Goal: Task Accomplishment & Management: Manage account settings

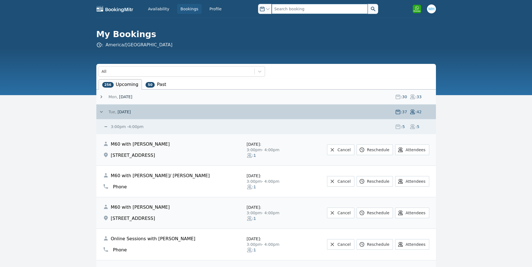
click at [285, 9] on input "text" at bounding box center [320, 9] width 96 height 10
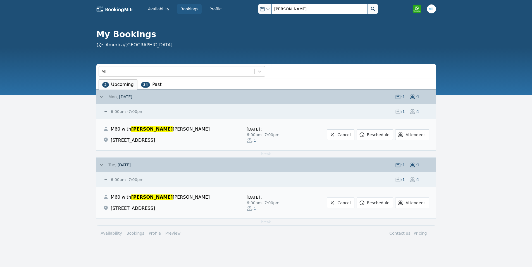
type input "vivaan"
click at [368, 4] on button at bounding box center [373, 9] width 10 height 10
drag, startPoint x: 295, startPoint y: 11, endPoint x: 252, endPoint y: 12, distance: 43.3
click at [252, 12] on div "Open options vivaan" at bounding box center [314, 9] width 136 height 10
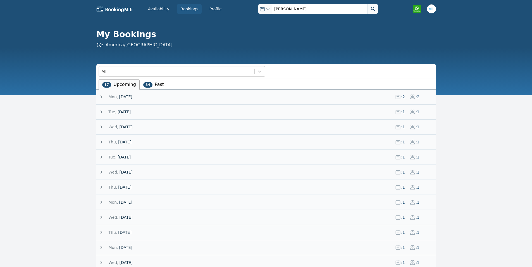
click at [129, 95] on span "[DATE]" at bounding box center [125, 97] width 13 height 4
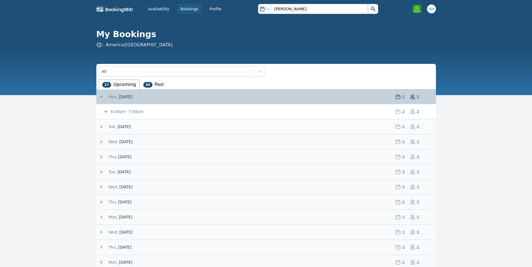
click at [124, 112] on span "6:00pm" at bounding box center [119, 111] width 16 height 4
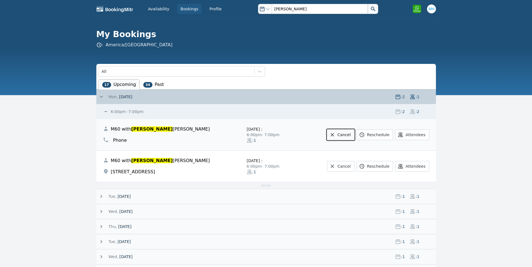
click at [347, 137] on link "Cancel" at bounding box center [340, 135] width 27 height 11
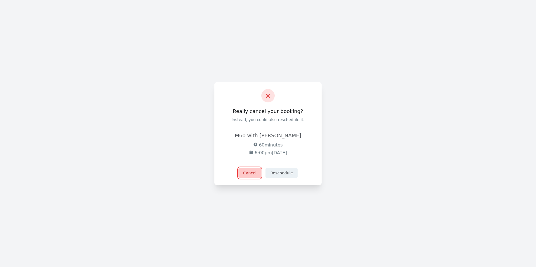
click at [255, 175] on button "Cancel" at bounding box center [249, 173] width 23 height 11
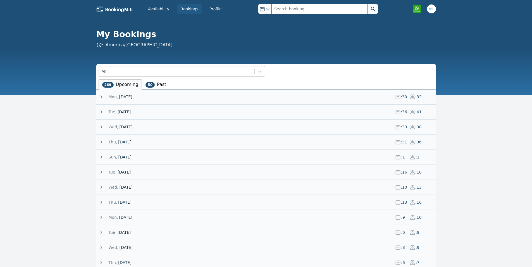
click at [289, 7] on input "text" at bounding box center [320, 9] width 96 height 10
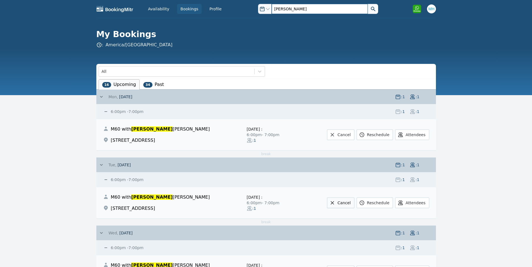
type input "vivaan"
click at [349, 202] on link "Cancel" at bounding box center [340, 203] width 27 height 11
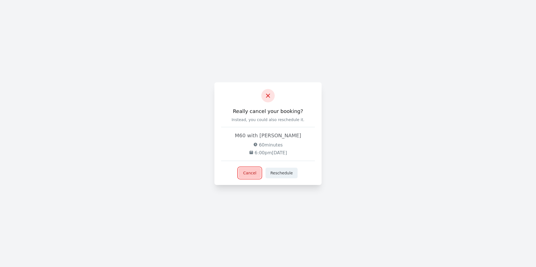
click at [252, 171] on button "Cancel" at bounding box center [249, 173] width 23 height 11
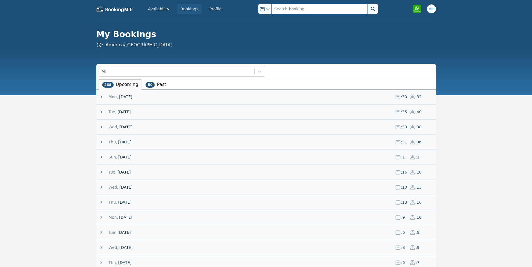
click at [288, 12] on input "text" at bounding box center [320, 9] width 96 height 10
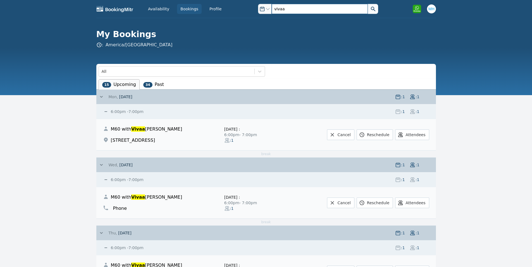
type input "vivaan"
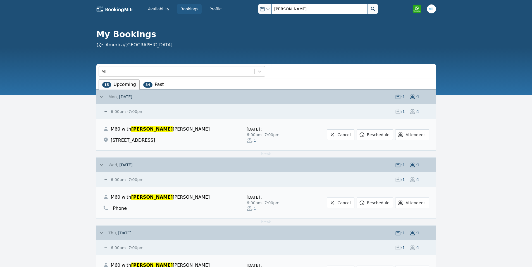
drag, startPoint x: 293, startPoint y: 11, endPoint x: 236, endPoint y: 13, distance: 57.8
click at [239, 13] on div "Availability Bookings Profile Open options vivaan Open user menu Open options v…" at bounding box center [265, 9] width 339 height 18
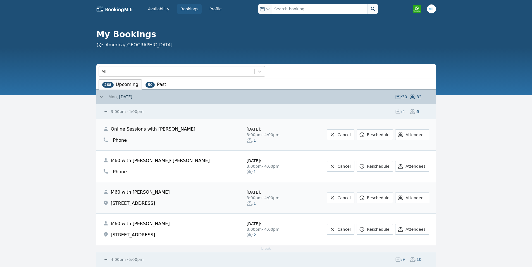
click at [130, 96] on span "[DATE]" at bounding box center [125, 97] width 13 height 6
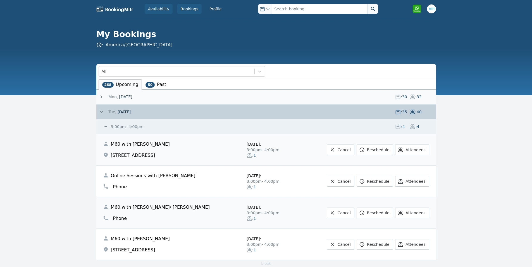
click at [163, 11] on link "Availability" at bounding box center [159, 9] width 28 height 10
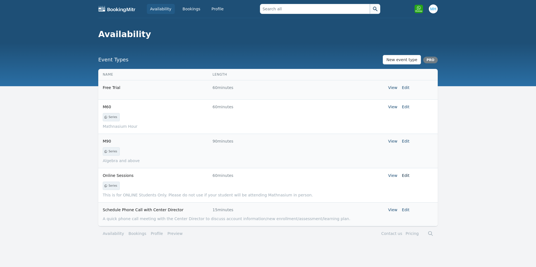
click at [406, 176] on link "Edit" at bounding box center [406, 175] width 8 height 4
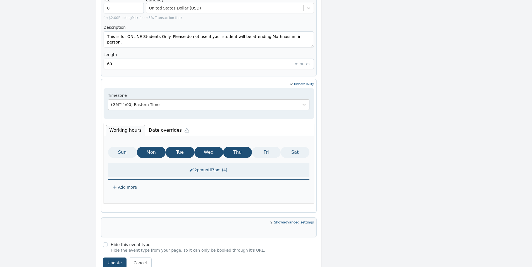
scroll to position [231, 0]
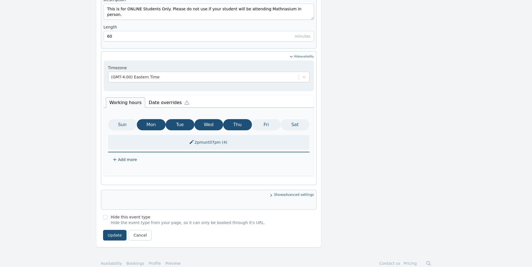
click at [163, 96] on li "Date overrides" at bounding box center [170, 102] width 50 height 12
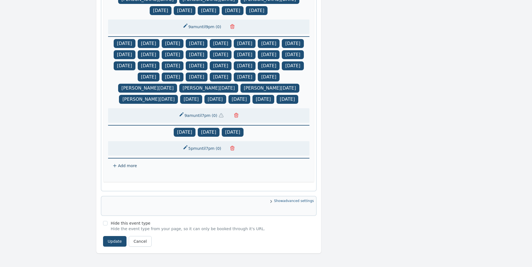
scroll to position [293, 0]
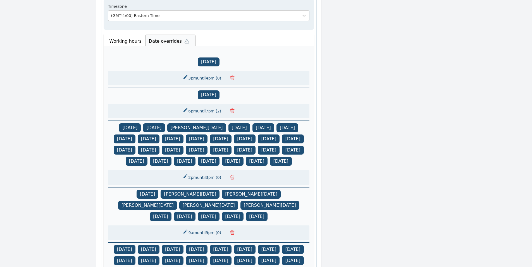
click at [130, 36] on li "Working hours" at bounding box center [125, 41] width 39 height 10
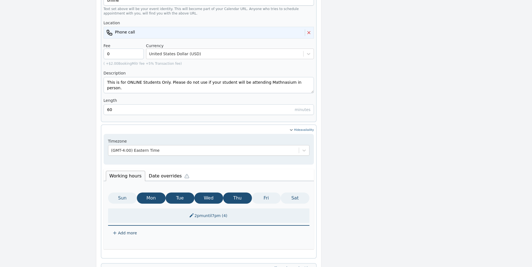
scroll to position [231, 0]
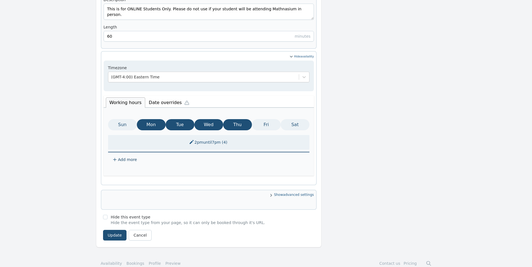
click at [203, 137] on button "2pm until 7pm ( 4 )" at bounding box center [208, 142] width 46 height 10
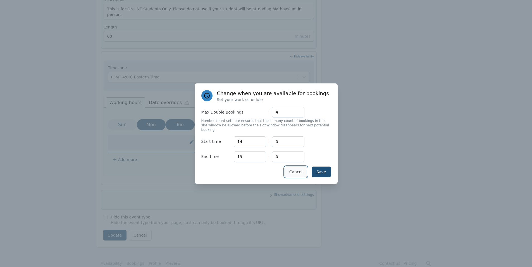
click at [295, 167] on button "Cancel" at bounding box center [295, 172] width 23 height 11
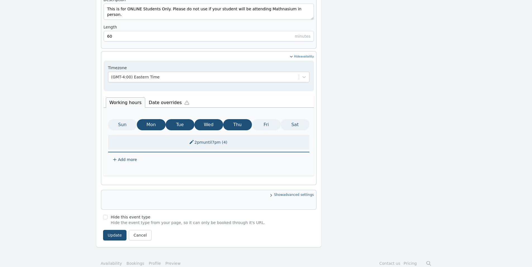
click at [128, 157] on span "Add more" at bounding box center [127, 160] width 19 height 6
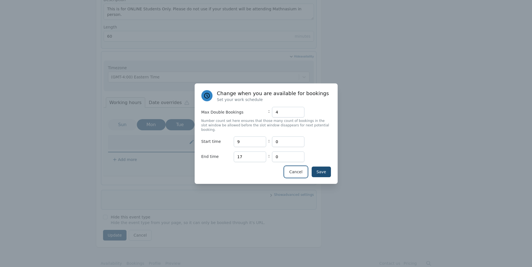
drag, startPoint x: 296, startPoint y: 172, endPoint x: 236, endPoint y: 168, distance: 60.4
click at [296, 172] on button "Cancel" at bounding box center [295, 172] width 23 height 11
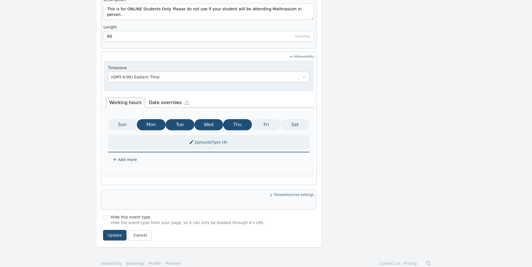
click at [114, 157] on icon at bounding box center [114, 159] width 4 height 4
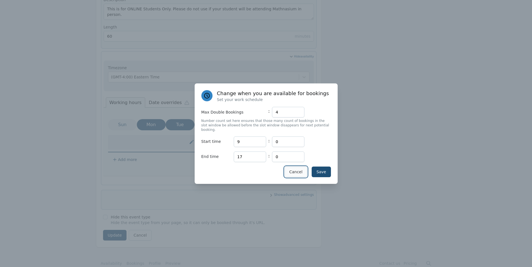
click at [296, 169] on button "Cancel" at bounding box center [295, 172] width 23 height 11
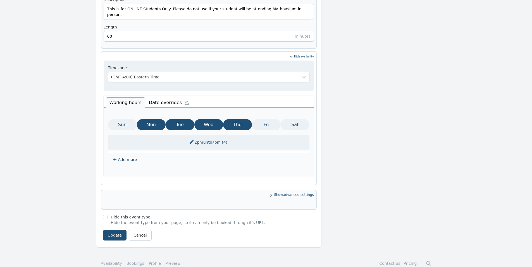
click at [207, 137] on button "2pm until 7pm ( 4 )" at bounding box center [208, 142] width 46 height 10
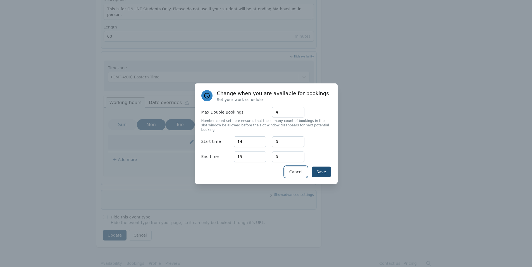
click at [294, 171] on button "Cancel" at bounding box center [295, 172] width 23 height 11
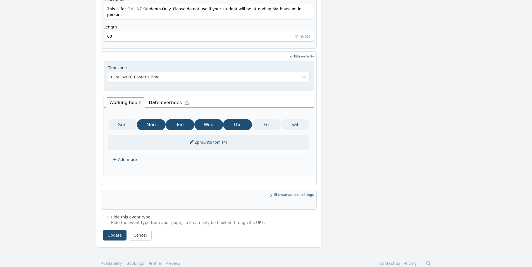
click at [119, 157] on span "Add more" at bounding box center [127, 160] width 19 height 6
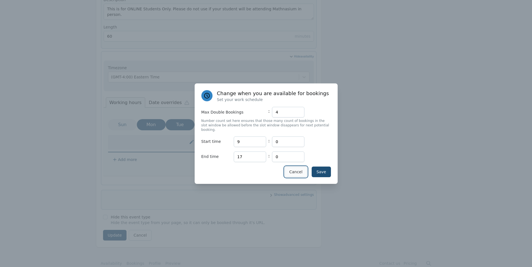
click at [295, 167] on button "Cancel" at bounding box center [295, 172] width 23 height 11
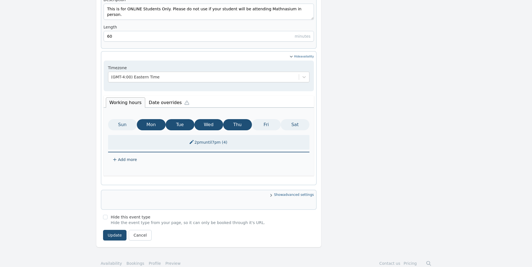
click at [115, 158] on icon at bounding box center [114, 159] width 3 height 3
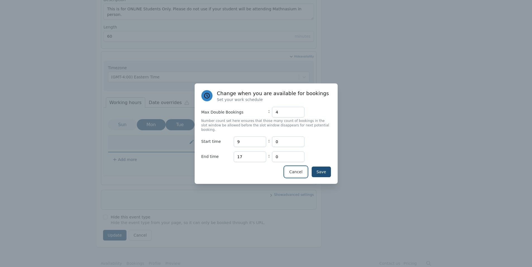
drag, startPoint x: 301, startPoint y: 166, endPoint x: 296, endPoint y: 117, distance: 49.9
click at [296, 117] on div "Change when you are available for bookings Set your work schedule Max Double Bo…" at bounding box center [266, 133] width 143 height 100
drag, startPoint x: 251, startPoint y: 140, endPoint x: 221, endPoint y: 143, distance: 30.0
click at [221, 143] on div "Start time Hours 9 : Minutes 0" at bounding box center [266, 142] width 130 height 11
type input "1"
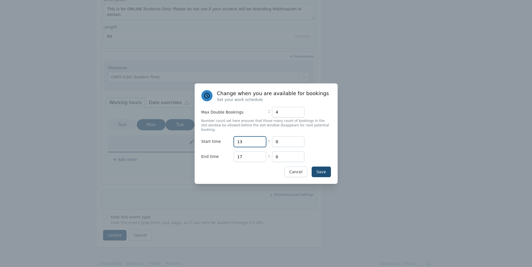
type input "13"
click at [251, 154] on input "17" at bounding box center [250, 157] width 32 height 11
click at [320, 167] on button "Save" at bounding box center [321, 172] width 19 height 11
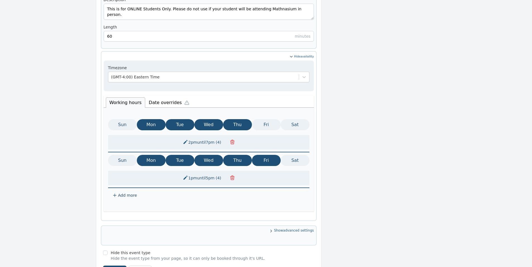
click at [130, 155] on button "Sun" at bounding box center [122, 160] width 29 height 11
drag, startPoint x: 149, startPoint y: 151, endPoint x: 175, endPoint y: 149, distance: 25.7
click at [151, 155] on button "Mon" at bounding box center [151, 160] width 29 height 11
drag, startPoint x: 175, startPoint y: 149, endPoint x: 197, endPoint y: 149, distance: 21.5
click at [177, 155] on button "Tue" at bounding box center [180, 160] width 29 height 11
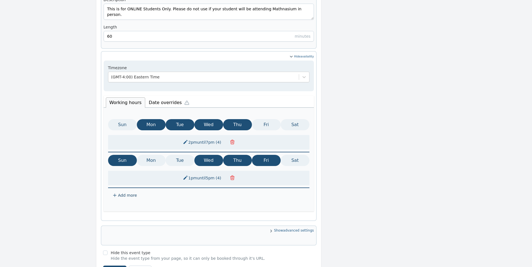
drag, startPoint x: 200, startPoint y: 149, endPoint x: 207, endPoint y: 149, distance: 7.3
click at [202, 155] on button "Wed" at bounding box center [208, 160] width 29 height 11
drag, startPoint x: 237, startPoint y: 149, endPoint x: 259, endPoint y: 148, distance: 22.3
click at [238, 155] on button "Thu" at bounding box center [237, 160] width 29 height 11
click at [261, 155] on button "Fri" at bounding box center [266, 160] width 29 height 11
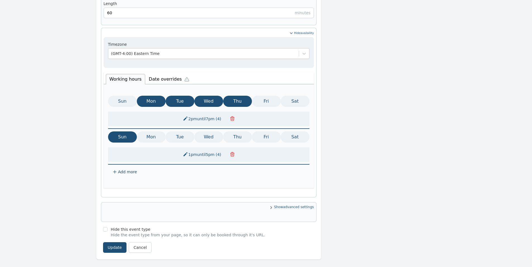
scroll to position [267, 0]
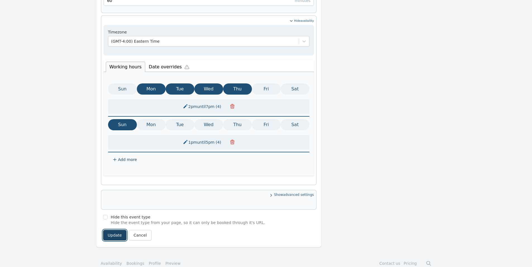
click at [115, 230] on button "Update" at bounding box center [115, 235] width 24 height 11
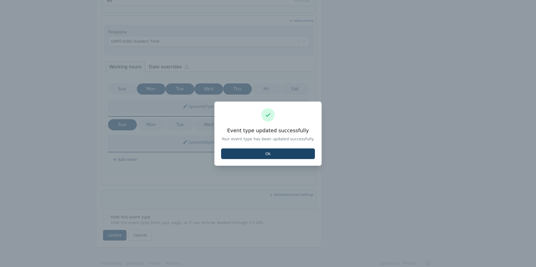
drag, startPoint x: 263, startPoint y: 153, endPoint x: 262, endPoint y: 157, distance: 4.6
click at [263, 153] on button "Ok" at bounding box center [268, 154] width 94 height 11
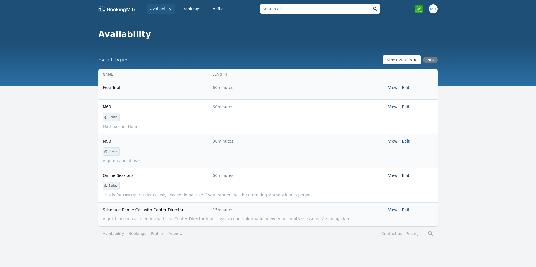
click at [404, 176] on link "Edit" at bounding box center [406, 175] width 8 height 4
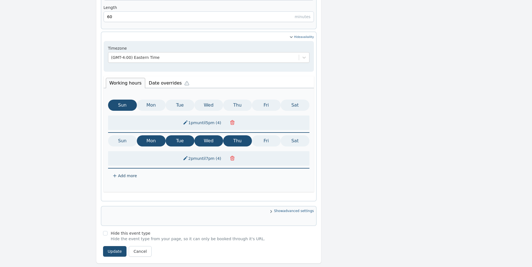
scroll to position [267, 0]
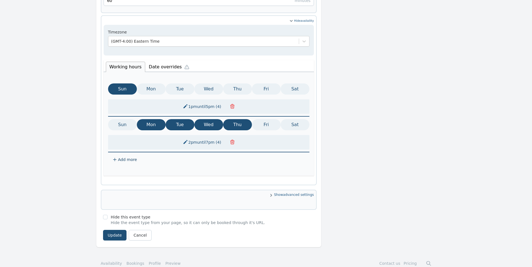
click at [152, 60] on li "Date overrides" at bounding box center [170, 66] width 50 height 12
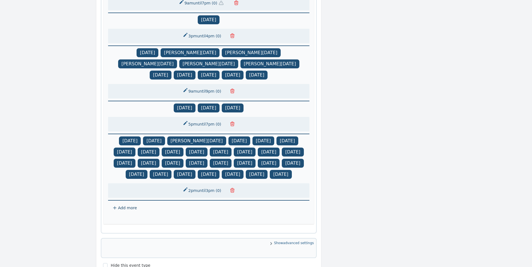
scroll to position [516, 0]
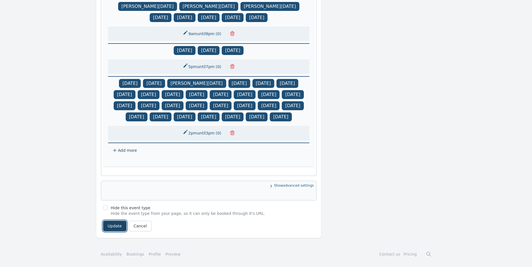
click at [110, 226] on button "Update" at bounding box center [115, 226] width 24 height 11
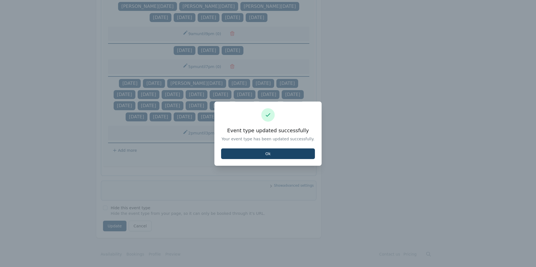
click at [251, 151] on button "Ok" at bounding box center [268, 154] width 94 height 11
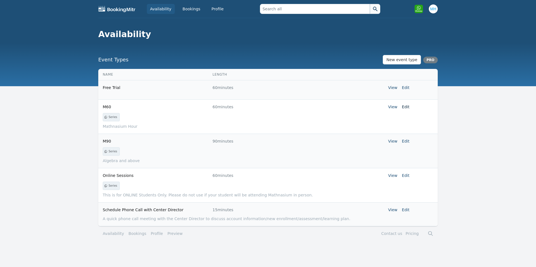
click at [403, 107] on link "Edit" at bounding box center [406, 107] width 8 height 4
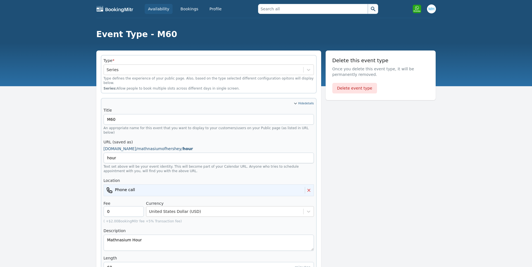
click at [194, 187] on div "Phone call" at bounding box center [205, 190] width 198 height 7
drag, startPoint x: 137, startPoint y: 184, endPoint x: 229, endPoint y: 171, distance: 92.2
click at [139, 187] on div "Phone call" at bounding box center [205, 190] width 198 height 7
click at [311, 187] on icon at bounding box center [308, 190] width 7 height 7
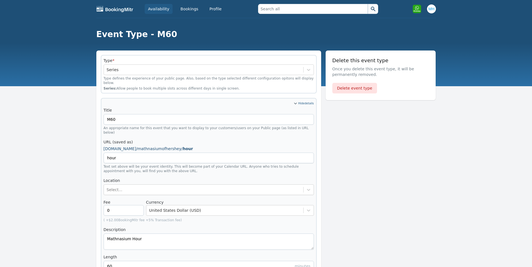
click at [271, 187] on div "Title M60 An appropriate name for this event that you want to display to your c…" at bounding box center [209, 189] width 210 height 164
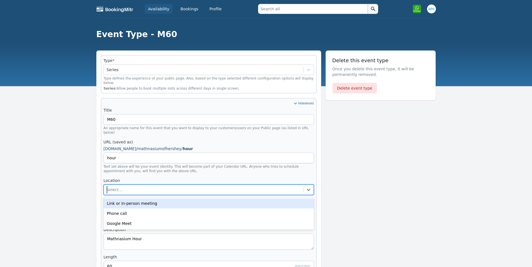
click at [265, 185] on div "Select..." at bounding box center [203, 190] width 199 height 10
click at [124, 198] on div "Link or In-person meeting" at bounding box center [209, 203] width 210 height 10
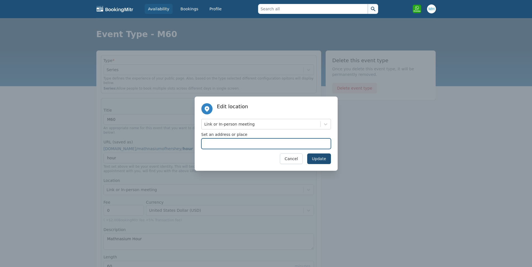
click at [239, 143] on input "Set an address or place" at bounding box center [266, 143] width 130 height 11
click at [235, 142] on input "Set an address or place" at bounding box center [266, 143] width 130 height 11
paste input "759 Middletown Rd, Hummelstown, PA 17036"
type input "759 Middletown Rd, Hummelstown, PA 17036"
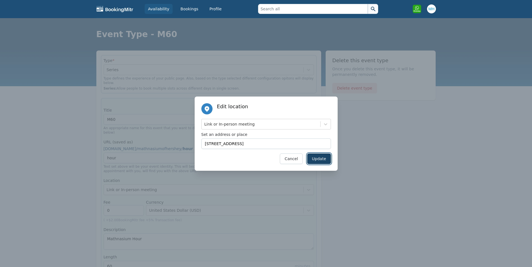
click at [317, 159] on button "Update" at bounding box center [319, 159] width 24 height 11
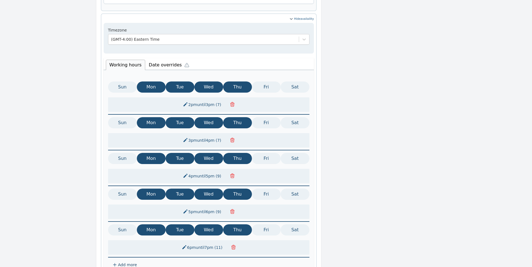
scroll to position [262, 0]
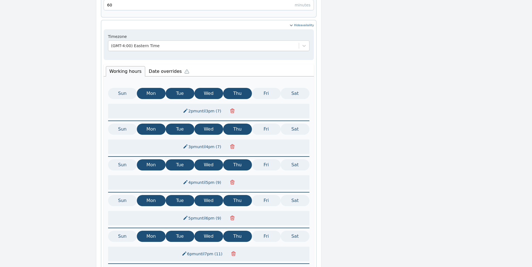
drag, startPoint x: 233, startPoint y: 83, endPoint x: 229, endPoint y: 83, distance: 3.4
click at [233, 88] on button "Thu" at bounding box center [237, 93] width 29 height 11
drag, startPoint x: 216, startPoint y: 84, endPoint x: 194, endPoint y: 84, distance: 22.1
click at [215, 88] on button "Wed" at bounding box center [208, 93] width 29 height 11
click at [191, 88] on button "Tue" at bounding box center [180, 93] width 29 height 11
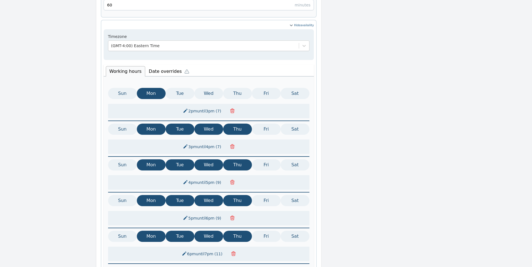
click at [159, 88] on button "Mon" at bounding box center [151, 93] width 29 height 11
drag, startPoint x: 156, startPoint y: 82, endPoint x: 184, endPoint y: 83, distance: 27.9
click at [156, 88] on button "Mon" at bounding box center [151, 93] width 29 height 11
click at [186, 88] on button "Tue" at bounding box center [180, 93] width 29 height 11
drag, startPoint x: 207, startPoint y: 83, endPoint x: 226, endPoint y: 83, distance: 19.3
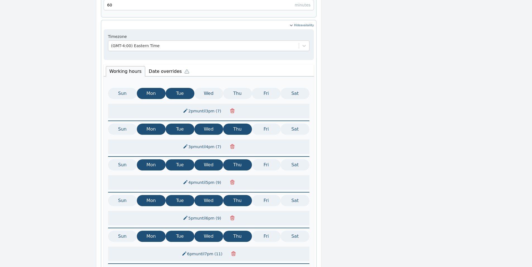
click at [209, 88] on button "Wed" at bounding box center [208, 93] width 29 height 11
drag, startPoint x: 227, startPoint y: 83, endPoint x: 240, endPoint y: 83, distance: 12.6
click at [228, 88] on button "Thu" at bounding box center [237, 93] width 29 height 11
click at [260, 88] on button "Fri" at bounding box center [266, 93] width 29 height 11
click at [270, 88] on button "Fri" at bounding box center [266, 93] width 29 height 11
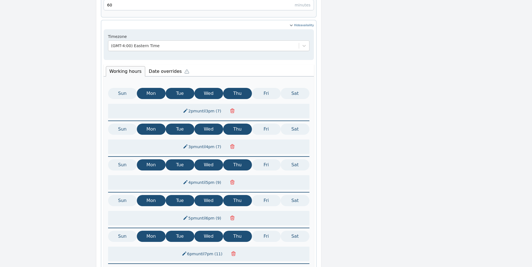
click at [218, 109] on span "( 7 )" at bounding box center [218, 111] width 8 height 4
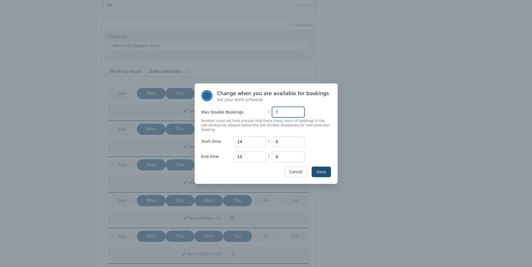
drag, startPoint x: 284, startPoint y: 112, endPoint x: 247, endPoint y: 112, distance: 37.4
click at [247, 112] on div "Max Double Bookings : 7" at bounding box center [266, 112] width 130 height 11
type input "1"
click at [327, 170] on button "Save" at bounding box center [321, 172] width 19 height 11
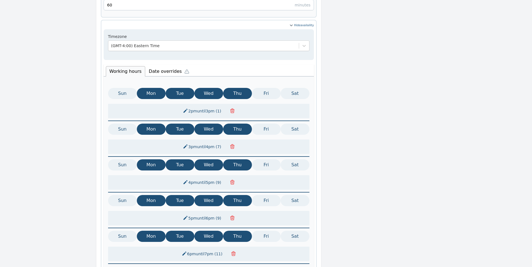
click at [219, 109] on span "( 1 )" at bounding box center [218, 111] width 8 height 4
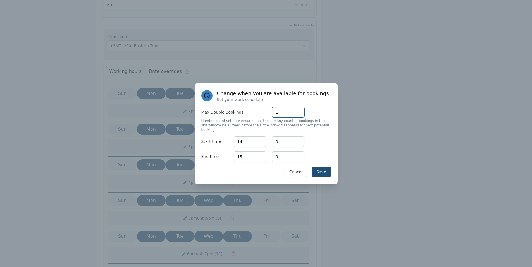
drag, startPoint x: 282, startPoint y: 115, endPoint x: 252, endPoint y: 115, distance: 29.6
click at [252, 115] on div "Max Double Bookings : 1" at bounding box center [266, 112] width 130 height 11
type input "1"
click at [323, 170] on button "Save" at bounding box center [321, 172] width 19 height 11
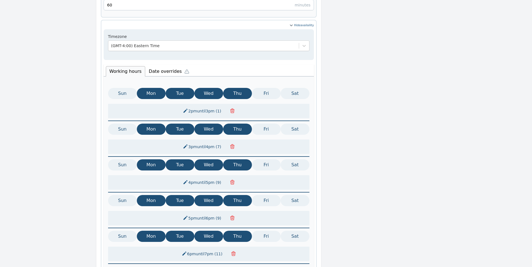
click at [231, 109] on icon "button" at bounding box center [232, 111] width 4 height 4
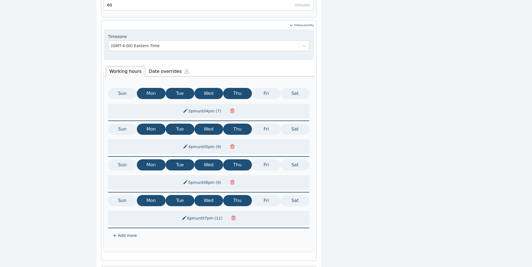
click at [114, 233] on icon at bounding box center [114, 235] width 4 height 4
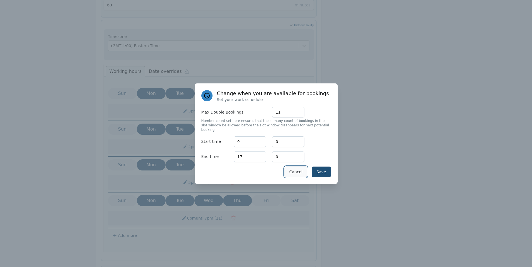
click at [298, 168] on button "Cancel" at bounding box center [295, 172] width 23 height 11
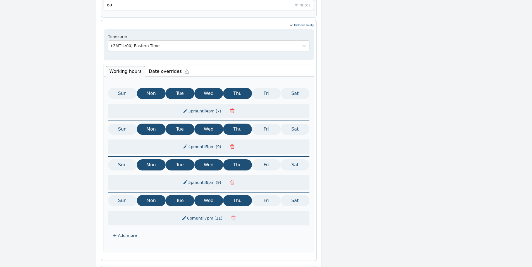
click at [114, 234] on icon at bounding box center [114, 235] width 3 height 3
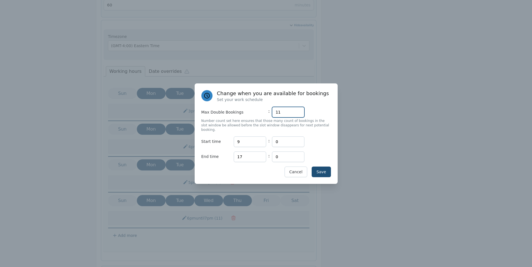
drag, startPoint x: 282, startPoint y: 114, endPoint x: 265, endPoint y: 117, distance: 17.9
click at [265, 117] on div "Max Double Bookings : 11" at bounding box center [266, 112] width 130 height 11
type input "7"
drag, startPoint x: 248, startPoint y: 140, endPoint x: 243, endPoint y: 142, distance: 4.7
click at [234, 142] on input "9" at bounding box center [250, 142] width 32 height 11
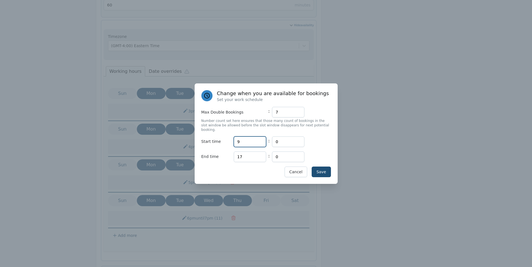
click at [244, 140] on input "9" at bounding box center [250, 142] width 32 height 11
drag, startPoint x: 245, startPoint y: 141, endPoint x: 230, endPoint y: 141, distance: 15.1
click at [230, 141] on div "Start time Hours 9 : Minutes 0" at bounding box center [266, 142] width 130 height 11
type input "13"
click at [252, 154] on input "17" at bounding box center [250, 157] width 32 height 11
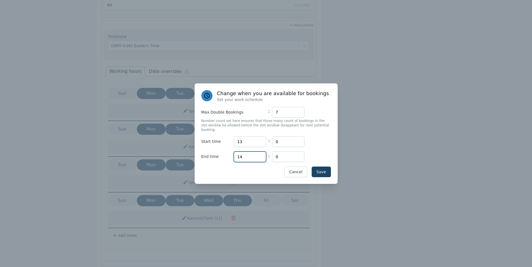
type input "14"
click at [329, 171] on button "Save" at bounding box center [321, 172] width 19 height 11
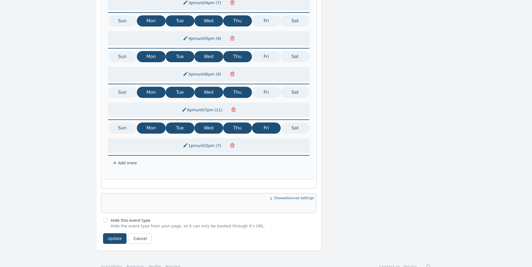
scroll to position [374, 0]
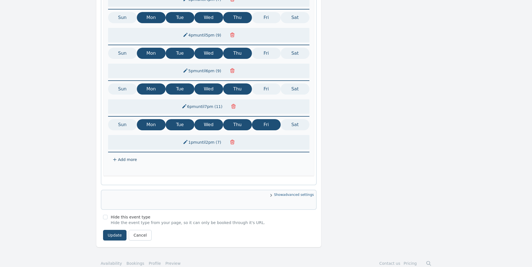
click at [128, 119] on button "Sun" at bounding box center [122, 124] width 29 height 11
click at [150, 119] on button "Mon" at bounding box center [151, 124] width 29 height 11
drag, startPoint x: 177, startPoint y: 113, endPoint x: 196, endPoint y: 112, distance: 18.8
click at [178, 119] on button "Tue" at bounding box center [180, 124] width 29 height 11
drag, startPoint x: 203, startPoint y: 111, endPoint x: 221, endPoint y: 111, distance: 18.4
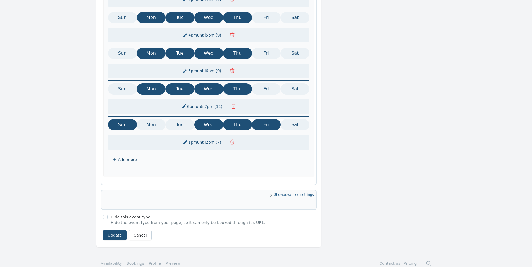
click at [203, 119] on button "Wed" at bounding box center [208, 124] width 29 height 11
click at [231, 119] on button "Thu" at bounding box center [237, 124] width 29 height 11
click at [264, 119] on button "Fri" at bounding box center [266, 124] width 29 height 11
click at [127, 157] on span "Add more" at bounding box center [127, 160] width 19 height 6
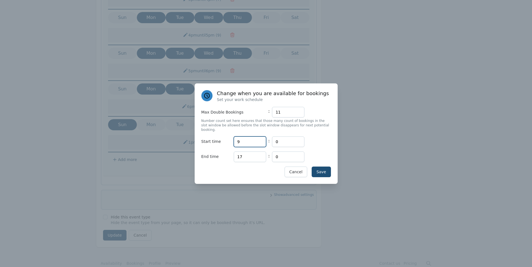
drag, startPoint x: 245, startPoint y: 138, endPoint x: 217, endPoint y: 141, distance: 28.0
click at [217, 140] on div "Start time Hours 9 : Minutes 0" at bounding box center [266, 142] width 130 height 11
type input "14"
drag, startPoint x: 246, startPoint y: 151, endPoint x: 228, endPoint y: 151, distance: 17.9
click at [228, 152] on div "End time Hours 17 : Minutes 0" at bounding box center [266, 157] width 130 height 11
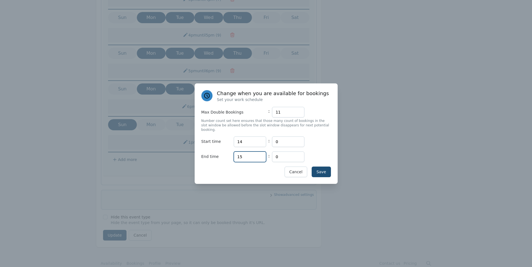
type input "15"
drag, startPoint x: 285, startPoint y: 118, endPoint x: 267, endPoint y: 117, distance: 18.7
click at [267, 117] on div "Max Double Bookings : 11" at bounding box center [266, 112] width 130 height 11
type input "9"
click at [319, 167] on button "Save" at bounding box center [321, 172] width 19 height 11
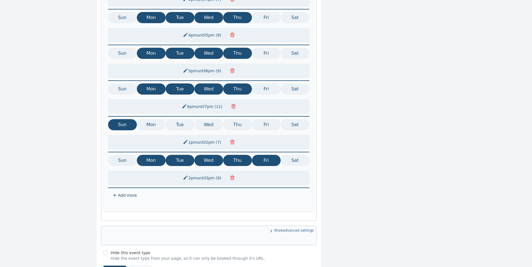
drag, startPoint x: 129, startPoint y: 151, endPoint x: 156, endPoint y: 150, distance: 27.4
click at [131, 155] on button "Sun" at bounding box center [122, 160] width 29 height 11
drag, startPoint x: 156, startPoint y: 150, endPoint x: 172, endPoint y: 150, distance: 15.6
click at [158, 155] on button "Mon" at bounding box center [151, 160] width 29 height 11
drag, startPoint x: 173, startPoint y: 150, endPoint x: 191, endPoint y: 150, distance: 17.6
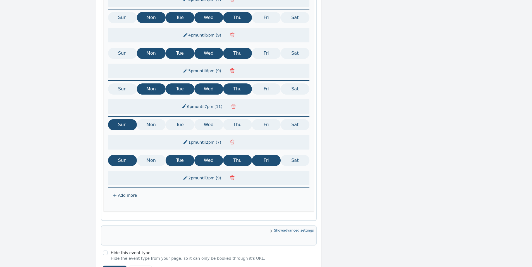
click at [175, 155] on button "Tue" at bounding box center [180, 160] width 29 height 11
drag, startPoint x: 201, startPoint y: 150, endPoint x: 206, endPoint y: 150, distance: 4.5
click at [202, 155] on button "Wed" at bounding box center [208, 160] width 29 height 11
drag, startPoint x: 241, startPoint y: 150, endPoint x: 256, endPoint y: 150, distance: 15.1
click at [244, 155] on button "Thu" at bounding box center [237, 160] width 29 height 11
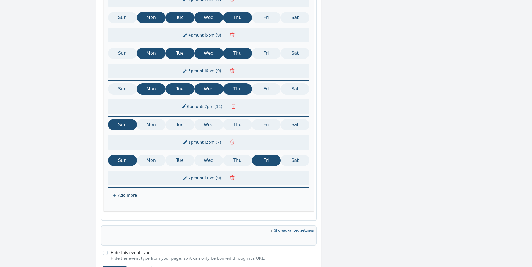
click at [264, 155] on button "Fri" at bounding box center [266, 160] width 29 height 11
click at [120, 193] on span "Add more" at bounding box center [127, 196] width 19 height 6
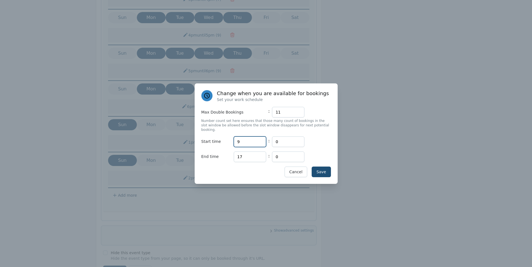
drag, startPoint x: 235, startPoint y: 140, endPoint x: 227, endPoint y: 141, distance: 7.9
click at [227, 141] on div "Start time Hours 9 : Minutes 0" at bounding box center [266, 142] width 130 height 11
drag, startPoint x: 277, startPoint y: 117, endPoint x: 252, endPoint y: 119, distance: 24.9
click at [252, 118] on div "Max Double Bookings : 11" at bounding box center [266, 112] width 130 height 11
type input "9"
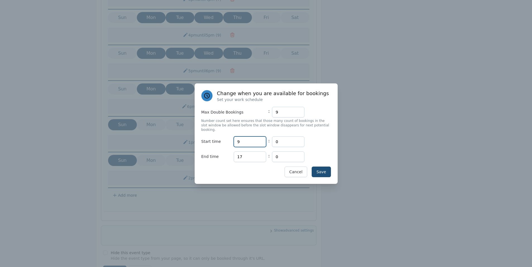
drag, startPoint x: 251, startPoint y: 138, endPoint x: 215, endPoint y: 138, distance: 36.0
click at [215, 138] on div "Start time Hours 9 : Minutes 0" at bounding box center [266, 142] width 130 height 11
type input "15"
drag, startPoint x: 247, startPoint y: 154, endPoint x: 222, endPoint y: 154, distance: 24.6
click at [222, 154] on div "End time Hours 17 : Minutes 0" at bounding box center [266, 157] width 130 height 11
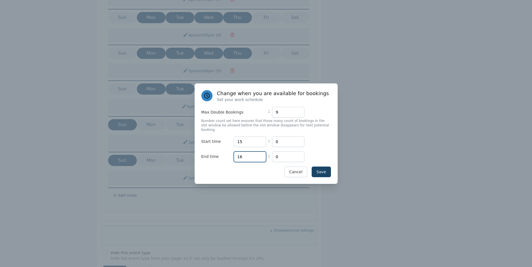
type input "16"
click at [324, 167] on button "Save" at bounding box center [321, 172] width 19 height 11
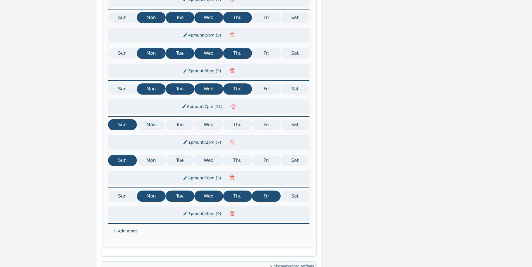
click at [114, 229] on icon at bounding box center [114, 231] width 4 height 4
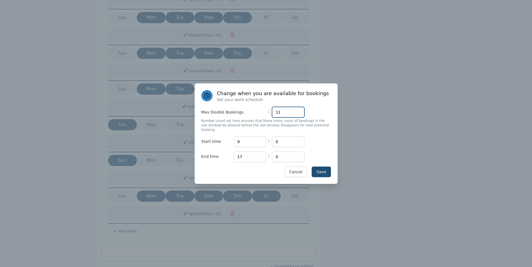
drag, startPoint x: 292, startPoint y: 115, endPoint x: 258, endPoint y: 121, distance: 34.6
click at [262, 118] on div "Max Double Bookings : 11" at bounding box center [266, 112] width 130 height 11
type input "11"
drag, startPoint x: 239, startPoint y: 138, endPoint x: 209, endPoint y: 139, distance: 29.6
click at [209, 139] on div "Start time Hours 9 : Minutes 0" at bounding box center [266, 142] width 130 height 11
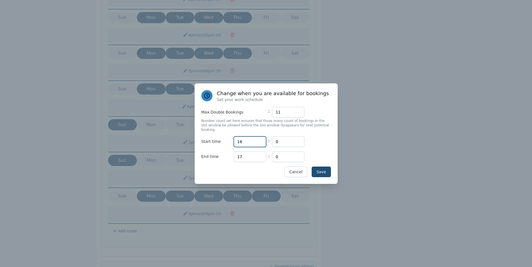
type input "16"
drag, startPoint x: 257, startPoint y: 152, endPoint x: 211, endPoint y: 153, distance: 46.1
click at [211, 153] on div "End time Hours 17 : Minutes 0" at bounding box center [266, 157] width 130 height 11
click at [325, 167] on button "Save" at bounding box center [321, 172] width 19 height 11
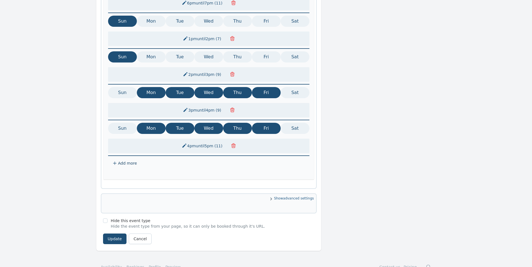
scroll to position [481, 0]
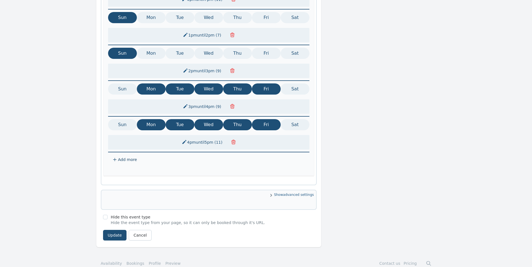
click at [123, 83] on button "Sun" at bounding box center [122, 88] width 29 height 11
click at [120, 119] on button "Sun" at bounding box center [122, 124] width 29 height 11
drag, startPoint x: 150, startPoint y: 116, endPoint x: 150, endPoint y: 87, distance: 28.8
click at [150, 119] on button "Mon" at bounding box center [151, 124] width 29 height 11
drag, startPoint x: 150, startPoint y: 85, endPoint x: 154, endPoint y: 82, distance: 4.8
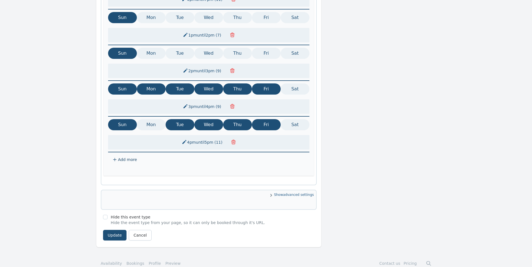
click at [151, 84] on button "Mon" at bounding box center [151, 88] width 29 height 11
drag, startPoint x: 181, startPoint y: 81, endPoint x: 184, endPoint y: 85, distance: 4.5
click at [181, 83] on button "Tue" at bounding box center [180, 88] width 29 height 11
click at [186, 119] on button "Tue" at bounding box center [180, 124] width 29 height 11
click at [200, 119] on button "Wed" at bounding box center [208, 124] width 29 height 11
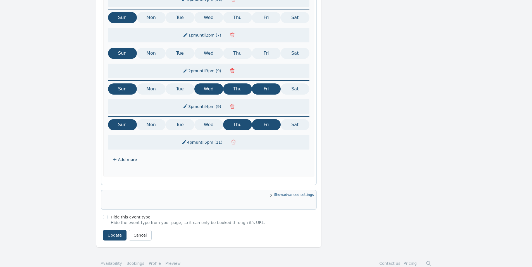
drag, startPoint x: 231, startPoint y: 114, endPoint x: 257, endPoint y: 112, distance: 26.9
click at [233, 119] on button "Thu" at bounding box center [237, 124] width 29 height 11
click at [261, 119] on button "Fri" at bounding box center [266, 124] width 29 height 11
click at [257, 83] on button "Fri" at bounding box center [266, 88] width 29 height 11
drag, startPoint x: 236, startPoint y: 82, endPoint x: 226, endPoint y: 83, distance: 10.1
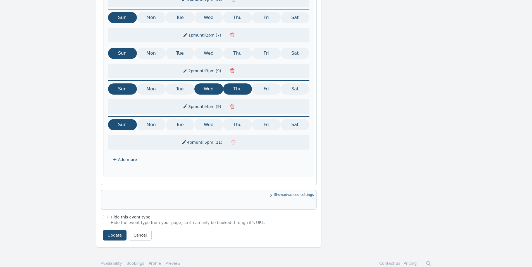
click at [233, 83] on button "Thu" at bounding box center [237, 88] width 29 height 11
click at [212, 83] on button "Wed" at bounding box center [208, 88] width 29 height 11
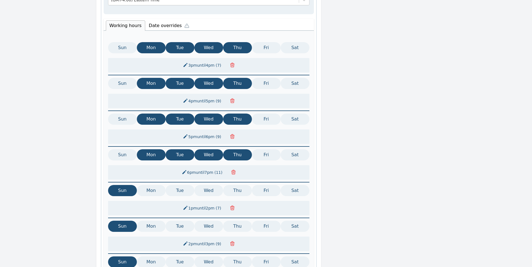
scroll to position [258, 0]
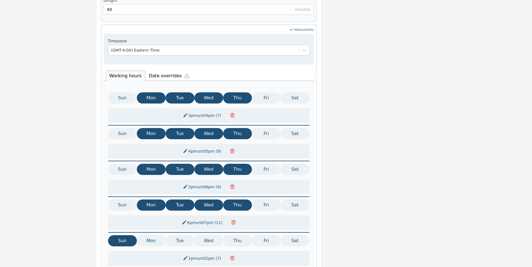
click at [158, 69] on li "Date overrides" at bounding box center [170, 75] width 50 height 12
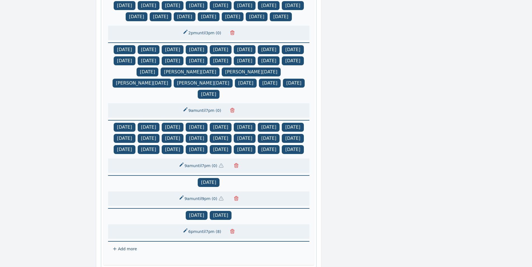
scroll to position [549, 0]
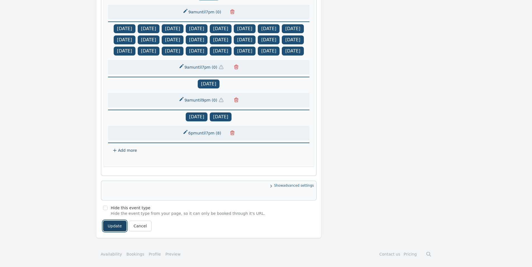
click at [112, 226] on button "Update" at bounding box center [115, 226] width 24 height 11
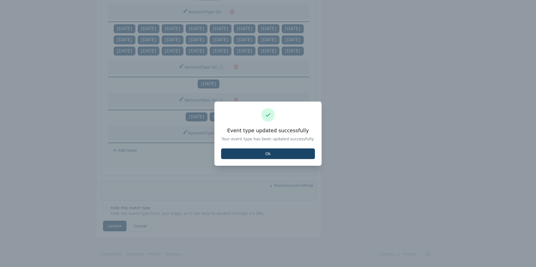
click at [272, 154] on button "Ok" at bounding box center [268, 154] width 94 height 11
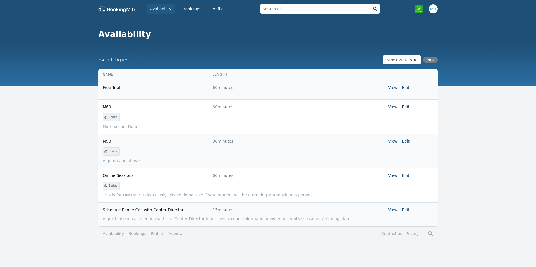
click at [406, 107] on link "Edit" at bounding box center [406, 107] width 8 height 4
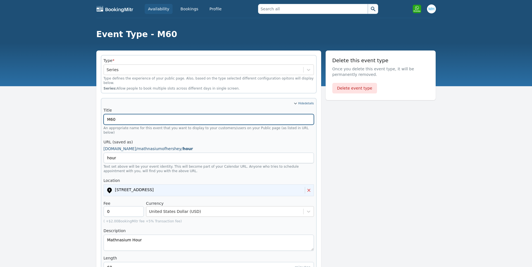
click at [140, 117] on input "M60" at bounding box center [209, 119] width 210 height 11
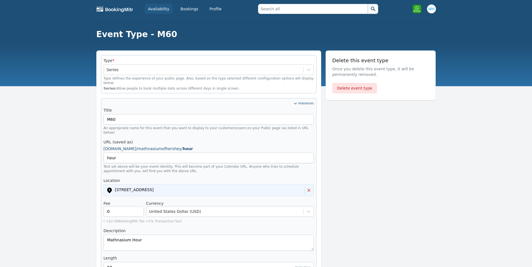
click at [213, 185] on li "759 Middletown Rd, Hummelstown, PA 17036" at bounding box center [209, 191] width 210 height 12
click at [210, 187] on div "759 Middletown Rd, Hummelstown, PA 17036" at bounding box center [205, 190] width 198 height 7
click at [154, 187] on span "759 Middletown Rd, Hummelstown, PA 17036" at bounding box center [134, 190] width 39 height 7
drag, startPoint x: 203, startPoint y: 183, endPoint x: 115, endPoint y: 184, distance: 87.9
click at [115, 187] on div "759 Middletown Rd, Hummelstown, PA 17036" at bounding box center [205, 190] width 198 height 7
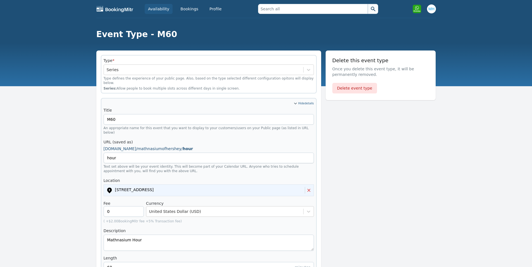
copy span "759 Middletown Rd, Hummelstown, PA 17036"
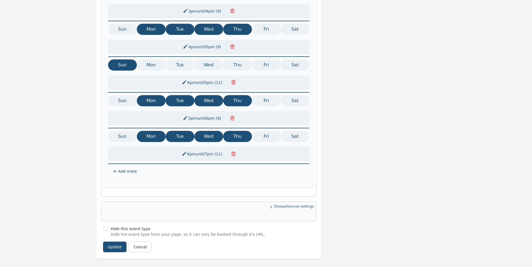
scroll to position [481, 0]
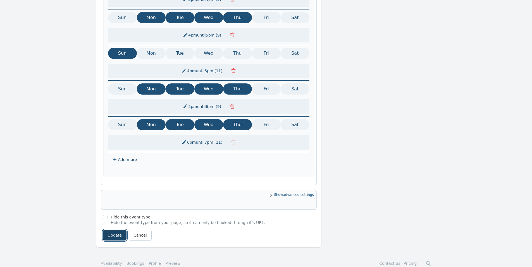
click at [112, 230] on button "Update" at bounding box center [115, 235] width 24 height 11
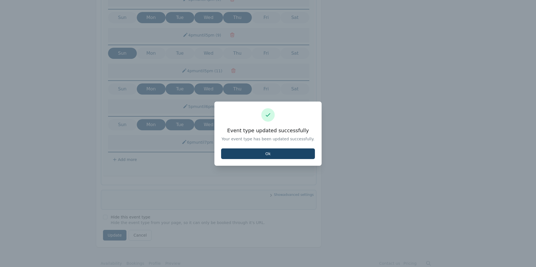
click at [289, 156] on button "Ok" at bounding box center [268, 154] width 94 height 11
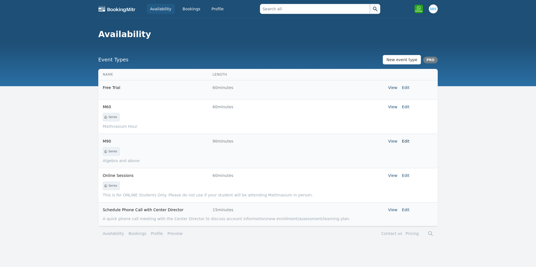
click at [405, 141] on link "Edit" at bounding box center [406, 141] width 8 height 4
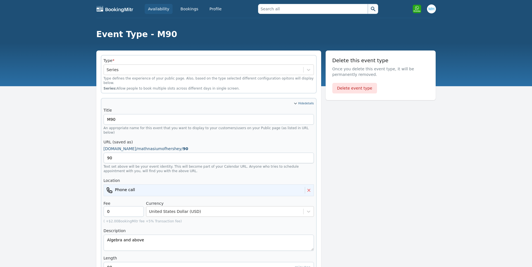
click at [307, 187] on icon at bounding box center [308, 190] width 7 height 7
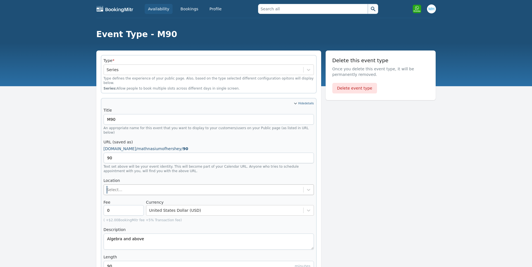
click at [192, 185] on div "Select..." at bounding box center [203, 190] width 199 height 10
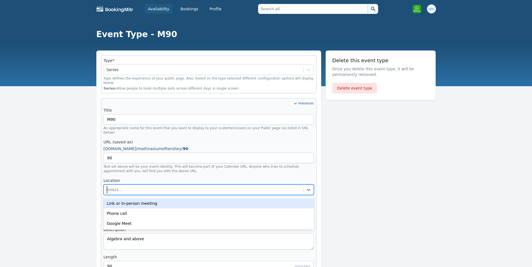
click at [173, 198] on div "Link or In-person meeting" at bounding box center [209, 203] width 210 height 10
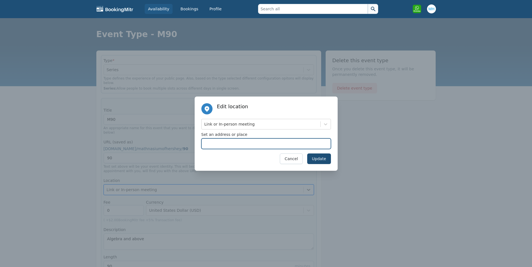
click at [233, 141] on input "Set an address or place" at bounding box center [266, 143] width 130 height 11
paste input "759 Middletown Rd, Hummelstown, PA 17036"
type input "759 Middletown Rd, Hummelstown, PA 17036"
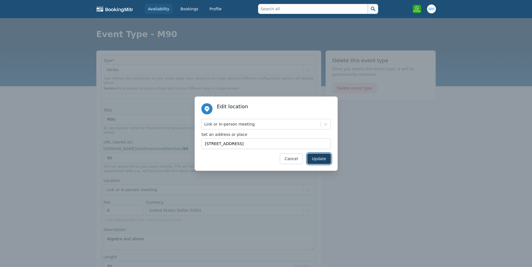
click at [322, 159] on button "Update" at bounding box center [319, 159] width 24 height 11
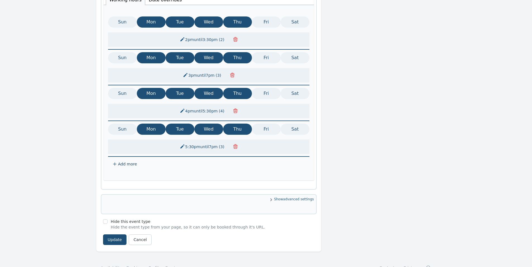
scroll to position [335, 0]
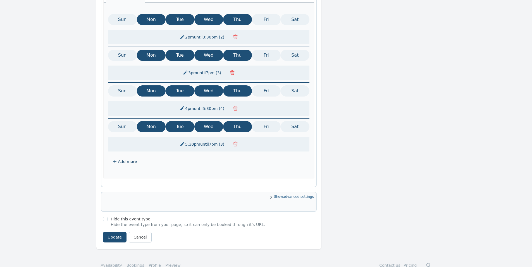
click at [124, 159] on span "Add more" at bounding box center [127, 162] width 19 height 6
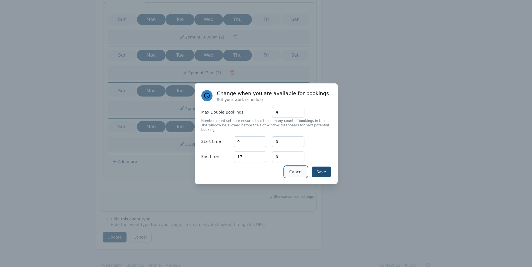
click at [294, 168] on button "Cancel" at bounding box center [295, 172] width 23 height 11
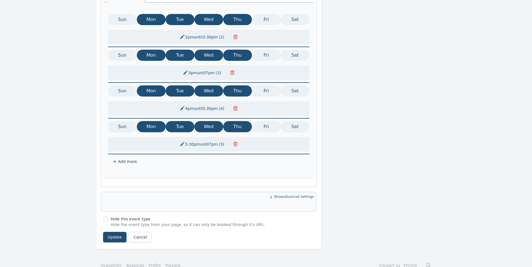
click at [126, 159] on span "Add more" at bounding box center [127, 162] width 19 height 6
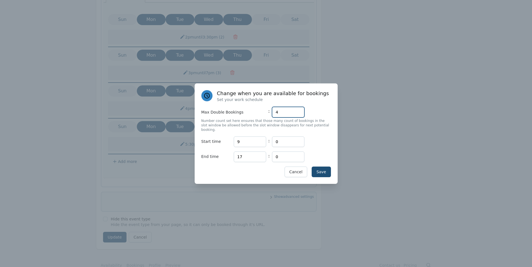
drag, startPoint x: 267, startPoint y: 118, endPoint x: 254, endPoint y: 118, distance: 13.4
click at [254, 118] on div "Max Double Bookings : 4" at bounding box center [266, 112] width 130 height 11
type input "2"
drag, startPoint x: 245, startPoint y: 140, endPoint x: 220, endPoint y: 141, distance: 25.2
click at [220, 141] on div "Start time Hours 9 : Minutes 0" at bounding box center [266, 142] width 130 height 11
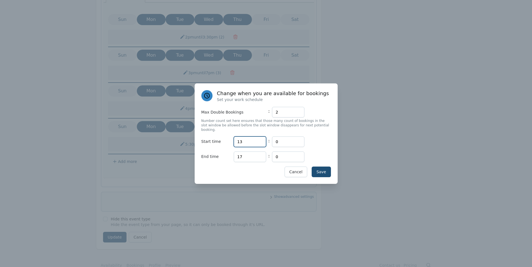
type input "13"
drag, startPoint x: 247, startPoint y: 155, endPoint x: 231, endPoint y: 154, distance: 16.5
click at [231, 154] on div "End time Hours 17 : Minutes 0" at bounding box center [266, 157] width 130 height 11
type input "14"
click at [285, 154] on input "0" at bounding box center [288, 157] width 32 height 11
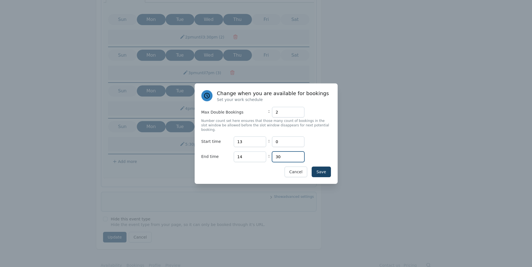
type input "30"
click at [326, 167] on button "Save" at bounding box center [321, 172] width 19 height 11
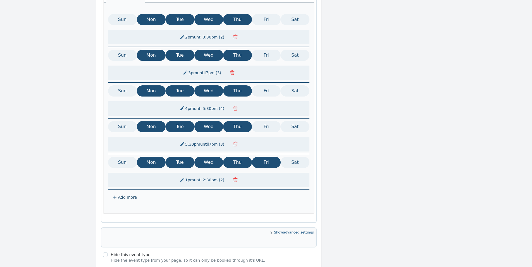
drag, startPoint x: 125, startPoint y: 155, endPoint x: 148, endPoint y: 154, distance: 23.0
click at [125, 157] on button "Sun" at bounding box center [122, 162] width 29 height 11
drag, startPoint x: 153, startPoint y: 153, endPoint x: 157, endPoint y: 152, distance: 4.5
click at [154, 157] on button "Mon" at bounding box center [151, 162] width 29 height 11
drag, startPoint x: 177, startPoint y: 151, endPoint x: 198, endPoint y: 149, distance: 21.0
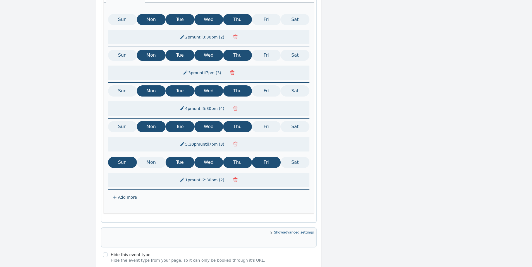
click at [178, 157] on button "Tue" at bounding box center [180, 162] width 29 height 11
drag, startPoint x: 201, startPoint y: 150, endPoint x: 223, endPoint y: 150, distance: 21.5
click at [202, 157] on button "Wed" at bounding box center [208, 162] width 29 height 11
drag, startPoint x: 232, startPoint y: 150, endPoint x: 255, endPoint y: 149, distance: 22.4
click at [235, 157] on button "Thu" at bounding box center [237, 162] width 29 height 11
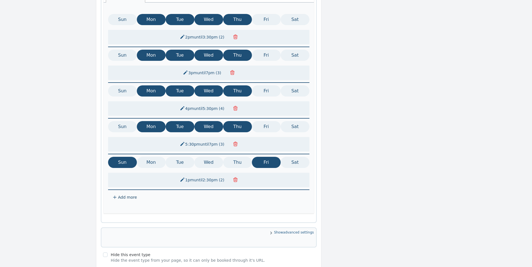
click at [255, 157] on button "Fri" at bounding box center [266, 162] width 29 height 11
click at [124, 195] on span "Add more" at bounding box center [127, 198] width 19 height 6
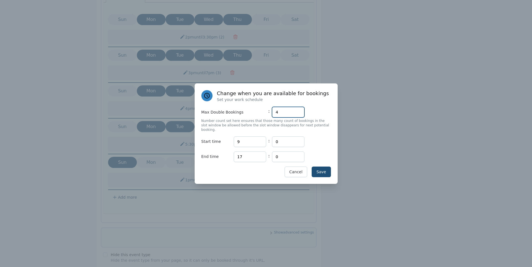
drag, startPoint x: 285, startPoint y: 114, endPoint x: 270, endPoint y: 115, distance: 14.8
click at [270, 115] on div "Max Double Bookings : 4" at bounding box center [266, 112] width 130 height 11
type input "3"
drag, startPoint x: 253, startPoint y: 138, endPoint x: 215, endPoint y: 143, distance: 37.7
click at [215, 143] on div "Start time Hours 9 : Minutes 0" at bounding box center [266, 142] width 130 height 11
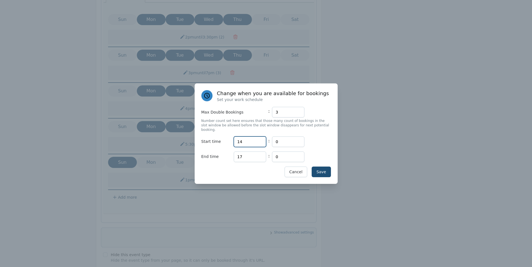
type input "14"
drag, startPoint x: 246, startPoint y: 152, endPoint x: 224, endPoint y: 154, distance: 21.6
click at [224, 154] on div "End time Hours 17 : Minutes 0" at bounding box center [266, 157] width 130 height 11
type input "15"
click at [288, 152] on input "0" at bounding box center [288, 157] width 32 height 11
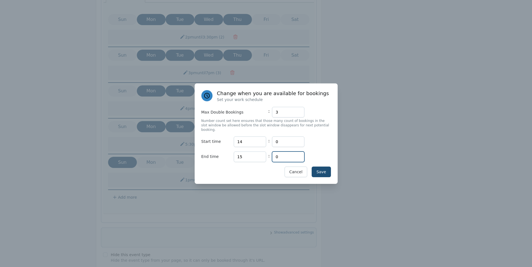
drag, startPoint x: 276, startPoint y: 155, endPoint x: 269, endPoint y: 155, distance: 6.7
click at [269, 155] on div "End time Hours 15 : Minutes 0" at bounding box center [266, 157] width 130 height 11
type input "30"
click at [320, 167] on button "Save" at bounding box center [321, 172] width 19 height 11
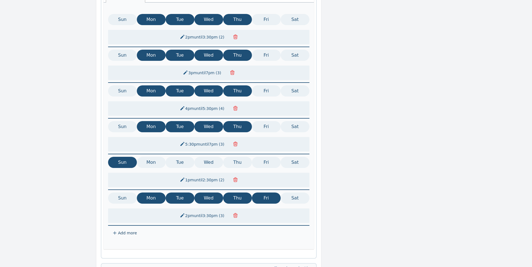
click at [197, 211] on button "2pm until 3:30pm ( 3 )" at bounding box center [202, 216] width 52 height 10
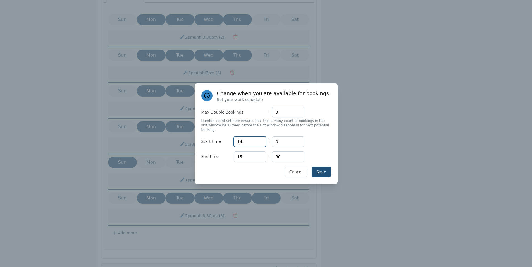
click at [242, 140] on input "14" at bounding box center [250, 142] width 32 height 11
type input "15"
click at [250, 154] on input "15" at bounding box center [250, 157] width 32 height 11
type input "16"
click at [326, 167] on button "Save" at bounding box center [321, 172] width 19 height 11
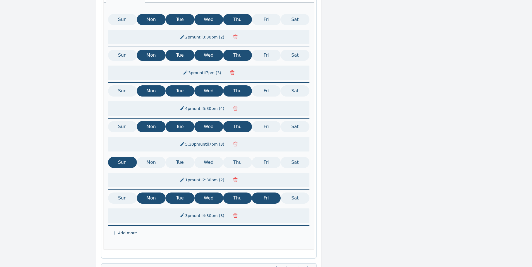
click at [125, 193] on button "Sun" at bounding box center [122, 198] width 29 height 11
drag, startPoint x: 151, startPoint y: 190, endPoint x: 180, endPoint y: 188, distance: 29.1
click at [154, 193] on button "Mon" at bounding box center [151, 198] width 29 height 11
drag, startPoint x: 181, startPoint y: 188, endPoint x: 205, endPoint y: 185, distance: 24.7
click at [183, 193] on button "Tue" at bounding box center [180, 198] width 29 height 11
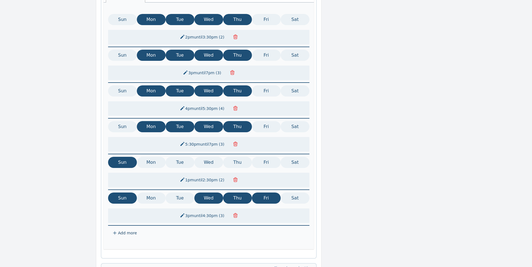
drag, startPoint x: 208, startPoint y: 185, endPoint x: 229, endPoint y: 185, distance: 20.4
click at [210, 193] on button "Wed" at bounding box center [208, 198] width 29 height 11
click at [238, 193] on button "Thu" at bounding box center [237, 198] width 29 height 11
click at [263, 193] on button "Fri" at bounding box center [266, 198] width 29 height 11
click at [210, 211] on button "3pm until 4:30pm ( 3 )" at bounding box center [202, 216] width 52 height 10
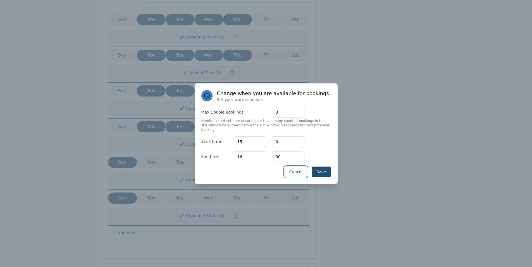
click at [298, 169] on button "Cancel" at bounding box center [295, 172] width 23 height 11
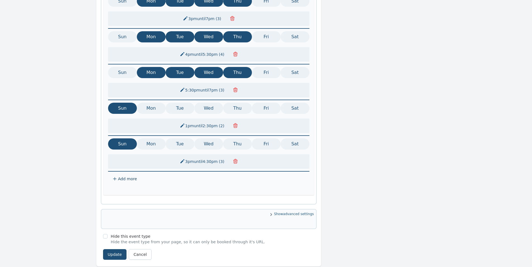
scroll to position [409, 0]
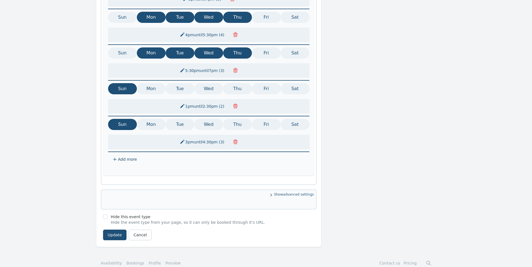
click at [208, 101] on button "1pm until 2:30pm ( 2 )" at bounding box center [202, 106] width 52 height 10
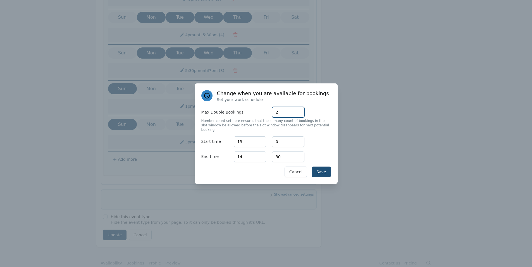
click at [283, 113] on input "2" at bounding box center [288, 112] width 32 height 11
drag, startPoint x: 280, startPoint y: 114, endPoint x: 264, endPoint y: 114, distance: 16.5
click at [264, 114] on div "Max Double Bookings : 2" at bounding box center [266, 112] width 130 height 11
type input "3"
click at [325, 169] on button "Save" at bounding box center [321, 172] width 19 height 11
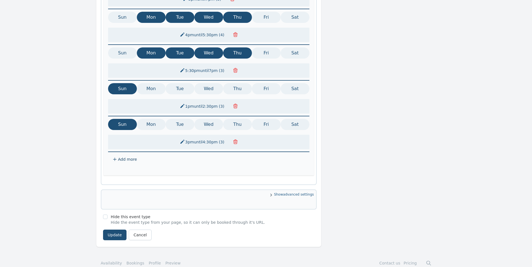
click at [210, 137] on button "3pm until 4:30pm ( 3 )" at bounding box center [202, 142] width 52 height 10
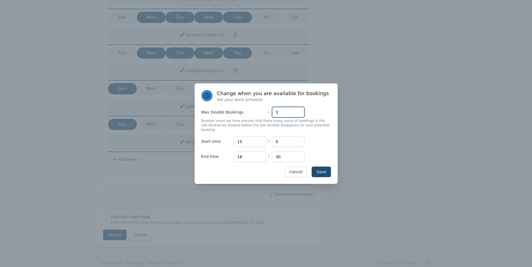
drag, startPoint x: 284, startPoint y: 117, endPoint x: 272, endPoint y: 117, distance: 12.6
click at [272, 117] on input "3" at bounding box center [288, 112] width 32 height 11
type input "2"
click at [259, 138] on input "16" at bounding box center [250, 142] width 32 height 11
click at [261, 141] on input "15" at bounding box center [250, 142] width 32 height 11
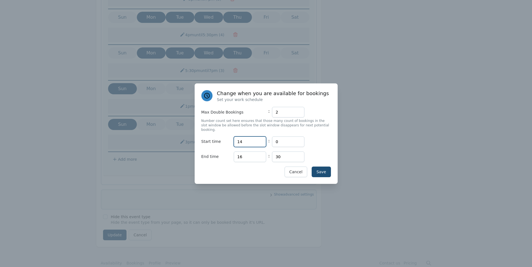
type input "14"
click at [261, 141] on input "14" at bounding box center [250, 142] width 32 height 11
type input "15"
click at [260, 157] on input "15" at bounding box center [250, 157] width 32 height 11
click at [320, 168] on button "Save" at bounding box center [321, 172] width 19 height 11
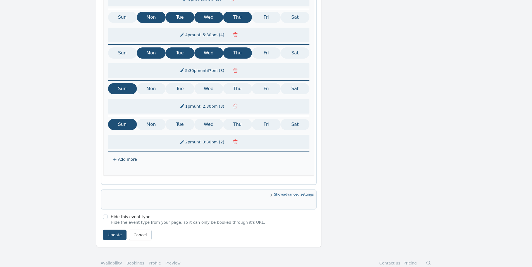
click at [121, 157] on span "Add more" at bounding box center [127, 160] width 19 height 6
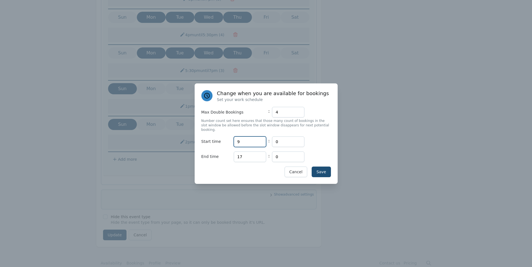
drag, startPoint x: 249, startPoint y: 137, endPoint x: 232, endPoint y: 139, distance: 16.7
click at [232, 139] on div "Start time Hours 9 : Minutes 0" at bounding box center [266, 142] width 130 height 11
type input "15"
drag, startPoint x: 280, startPoint y: 140, endPoint x: 270, endPoint y: 141, distance: 9.8
click at [270, 141] on div "Start time Hours 15 : Minutes 0" at bounding box center [266, 142] width 130 height 11
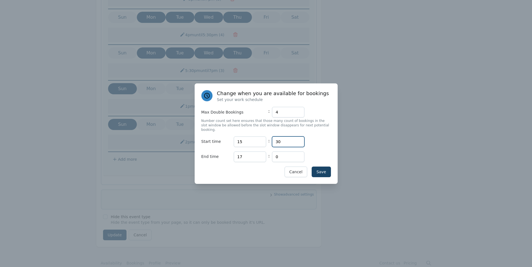
type input "30"
click at [320, 173] on button "Save" at bounding box center [321, 172] width 19 height 11
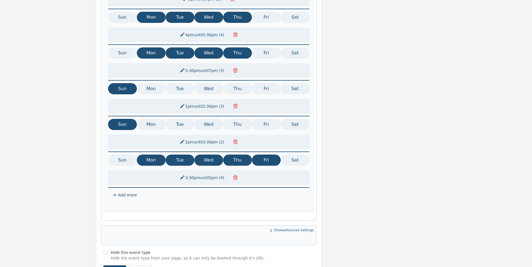
click at [122, 155] on button "Sun" at bounding box center [122, 160] width 29 height 11
drag, startPoint x: 153, startPoint y: 151, endPoint x: 157, endPoint y: 150, distance: 4.9
click at [154, 155] on button "Mon" at bounding box center [151, 160] width 29 height 11
click at [189, 155] on button "Tue" at bounding box center [180, 160] width 29 height 11
click at [213, 155] on button "Wed" at bounding box center [208, 160] width 29 height 11
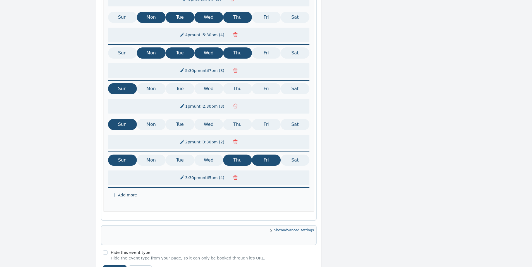
drag, startPoint x: 239, startPoint y: 148, endPoint x: 258, endPoint y: 148, distance: 18.4
click at [243, 155] on button "Thu" at bounding box center [237, 160] width 29 height 11
click at [261, 155] on button "Fri" at bounding box center [266, 160] width 29 height 11
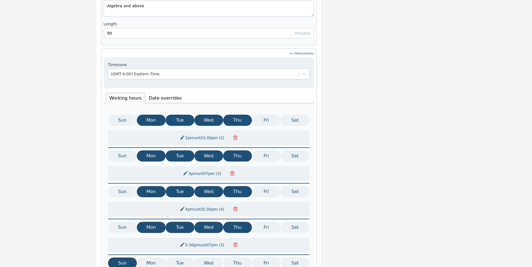
scroll to position [185, 0]
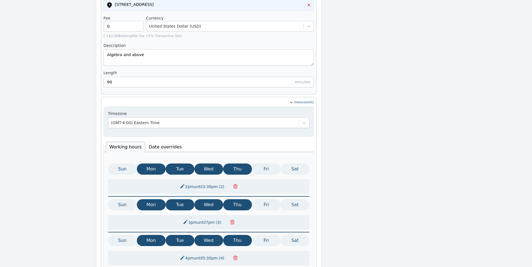
click at [154, 142] on li "Date overrides" at bounding box center [165, 147] width 40 height 10
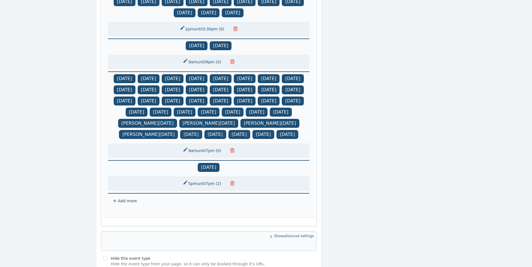
scroll to position [447, 0]
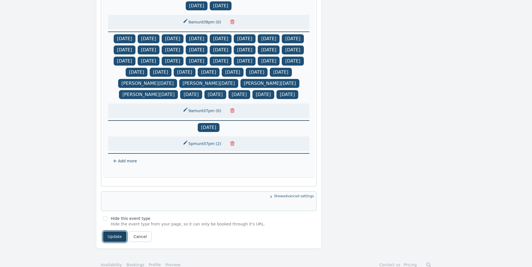
click at [109, 242] on button "Update" at bounding box center [115, 236] width 24 height 11
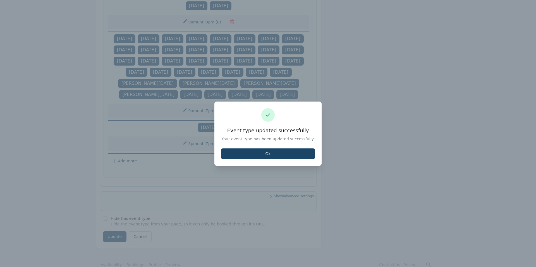
click at [261, 152] on button "Ok" at bounding box center [268, 154] width 94 height 11
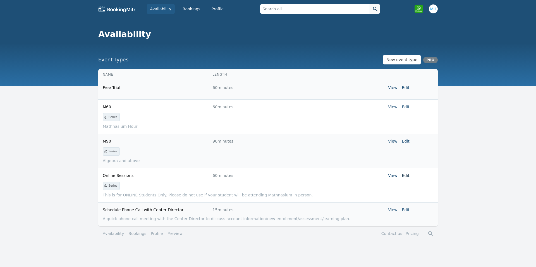
click at [408, 175] on link "Edit" at bounding box center [406, 175] width 8 height 4
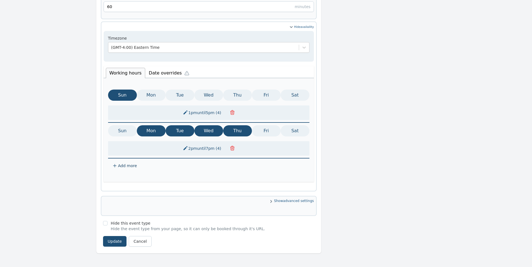
scroll to position [267, 0]
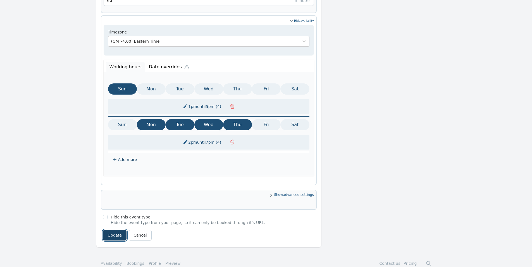
click at [113, 230] on button "Update" at bounding box center [115, 235] width 24 height 11
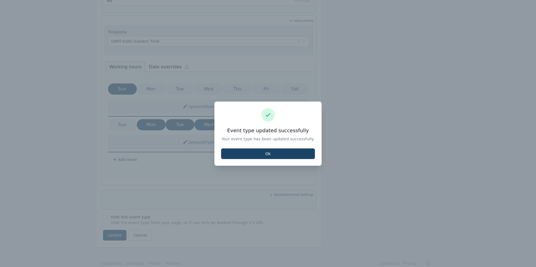
click at [240, 155] on button "Ok" at bounding box center [268, 154] width 94 height 11
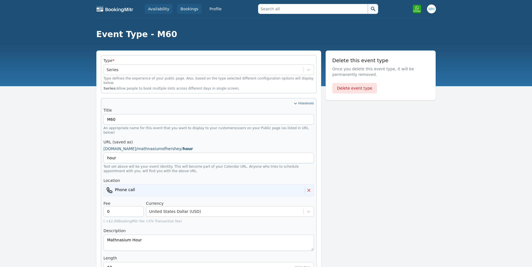
click at [182, 8] on link "Bookings" at bounding box center [189, 9] width 25 height 10
click at [180, 8] on link "Bookings" at bounding box center [189, 9] width 25 height 10
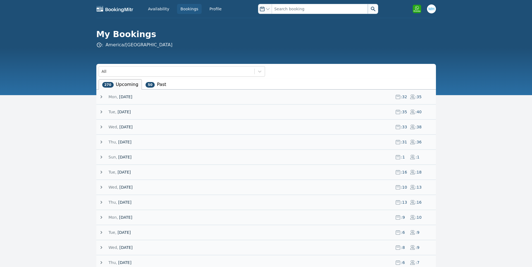
click at [117, 94] on span "Mon," at bounding box center [113, 97] width 9 height 6
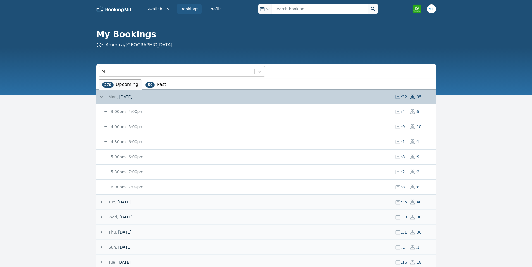
click at [128, 157] on small "5:00pm - 6:00pm" at bounding box center [127, 157] width 34 height 4
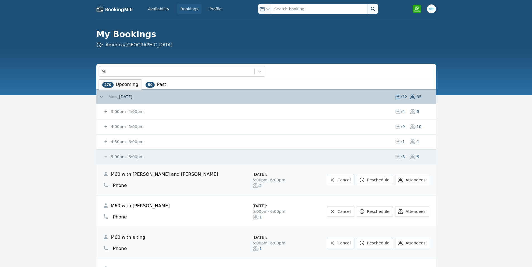
click at [121, 110] on small "3:00pm - 4:00pm" at bounding box center [127, 111] width 34 height 4
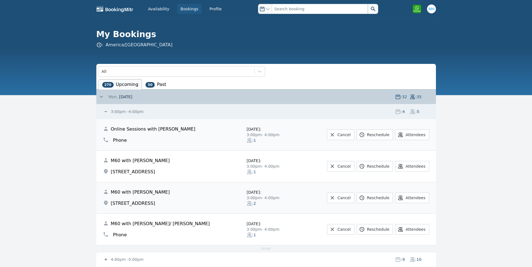
click at [123, 111] on small "3:00pm - 4:00pm" at bounding box center [127, 111] width 34 height 4
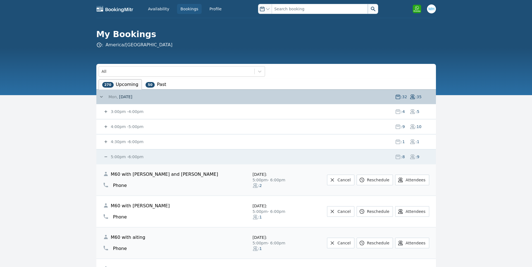
click at [126, 111] on small "3:00pm - 4:00pm" at bounding box center [127, 111] width 34 height 4
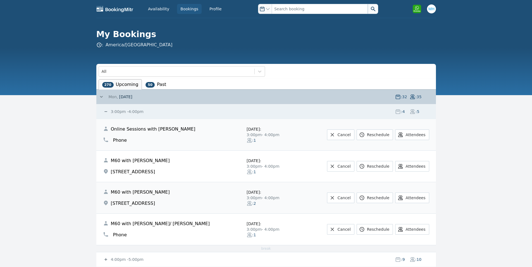
click at [132, 112] on small "3:00pm - 4:00pm" at bounding box center [127, 111] width 34 height 4
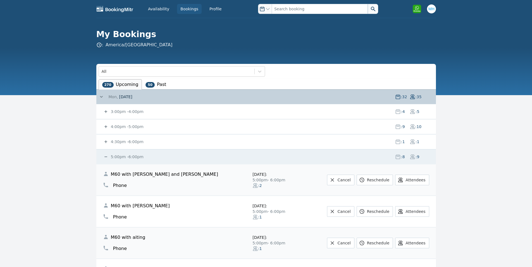
click at [163, 5] on link "Availability" at bounding box center [159, 9] width 28 height 10
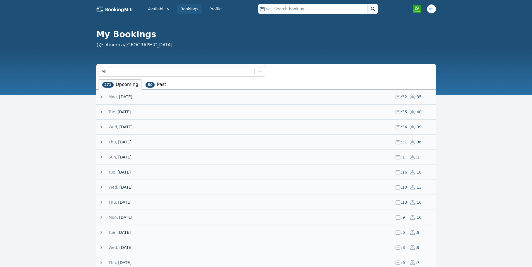
click at [116, 97] on span "Mon," at bounding box center [113, 97] width 9 height 6
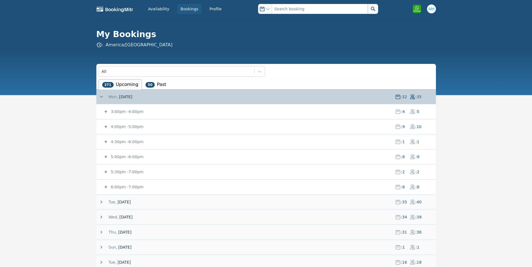
drag, startPoint x: 244, startPoint y: 112, endPoint x: 252, endPoint y: 111, distance: 8.7
click at [244, 112] on span "3:00pm - 4:00pm" at bounding box center [250, 112] width 281 height 6
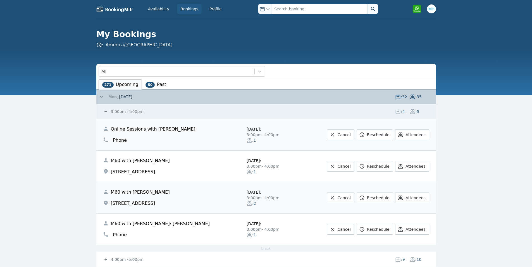
scroll to position [112, 0]
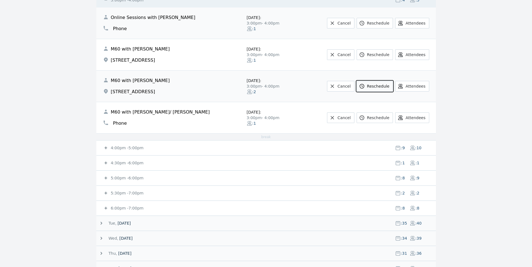
click at [382, 86] on link "Reschedule" at bounding box center [374, 86] width 36 height 11
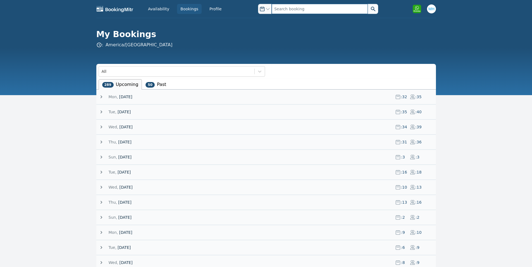
click at [289, 7] on input "text" at bounding box center [320, 9] width 96 height 10
type input "sower"
click at [291, 8] on input "text" at bounding box center [320, 9] width 96 height 10
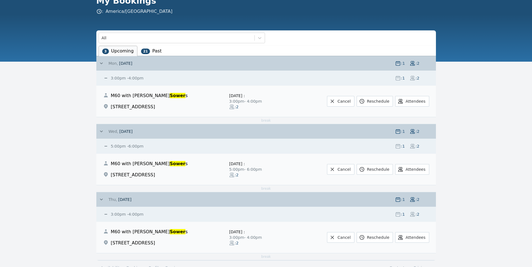
scroll to position [47, 0]
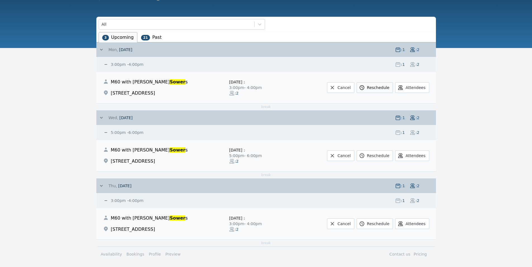
type input "sower"
click at [382, 92] on link "Reschedule" at bounding box center [374, 87] width 36 height 11
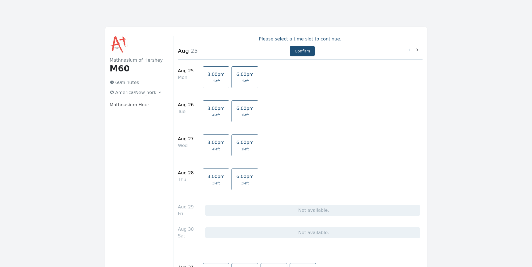
click at [237, 87] on link "6:00pm 3 left" at bounding box center [244, 77] width 27 height 22
click at [310, 54] on button "Confirm" at bounding box center [302, 51] width 25 height 11
select select "2"
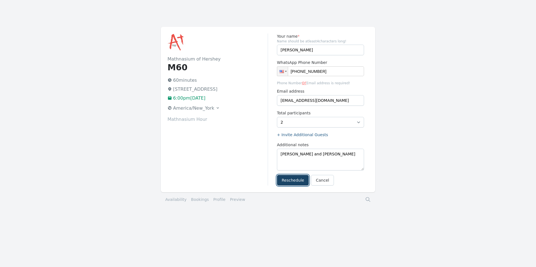
click at [302, 182] on button "Reschedule" at bounding box center [293, 180] width 32 height 11
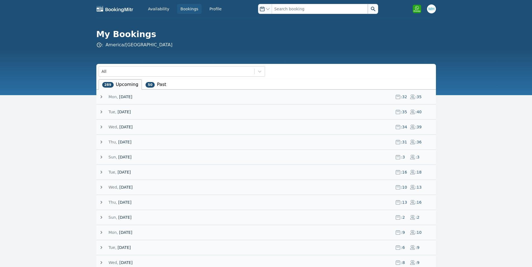
click at [129, 98] on span "[DATE]" at bounding box center [125, 97] width 13 height 6
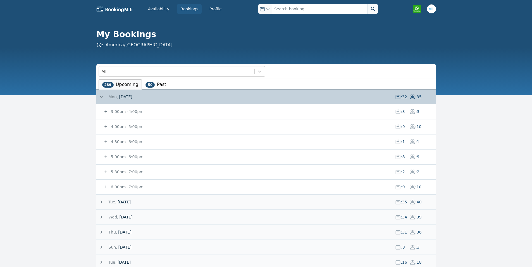
click at [126, 110] on small "3:00pm - 4:00pm" at bounding box center [127, 111] width 34 height 4
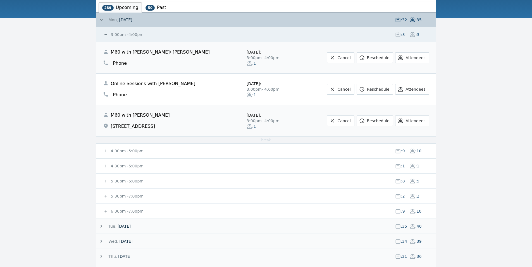
scroll to position [95, 0]
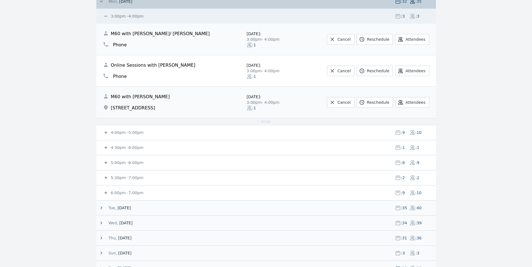
click at [122, 134] on small "4:00pm - 5:00pm" at bounding box center [127, 132] width 34 height 4
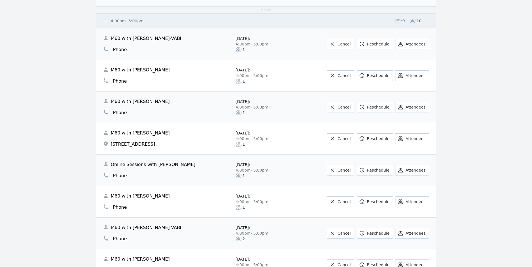
scroll to position [430, 0]
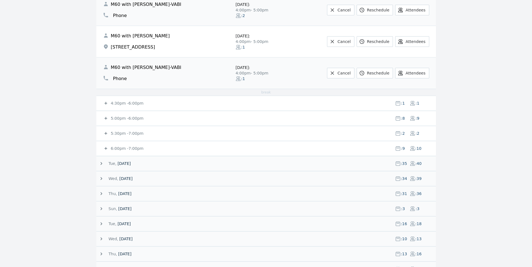
click at [133, 103] on small "4:30pm - 6:00pm" at bounding box center [127, 103] width 34 height 4
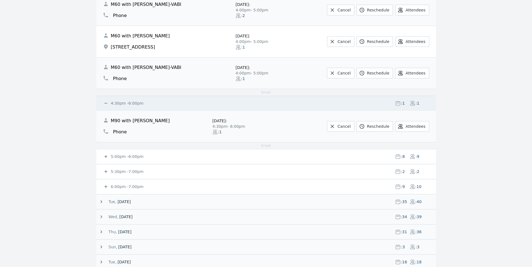
click at [134, 156] on small "5:00pm - 6:00pm" at bounding box center [127, 156] width 34 height 4
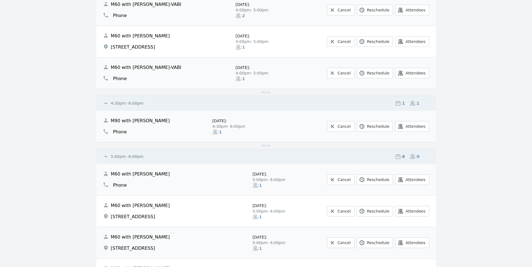
scroll to position [542, 0]
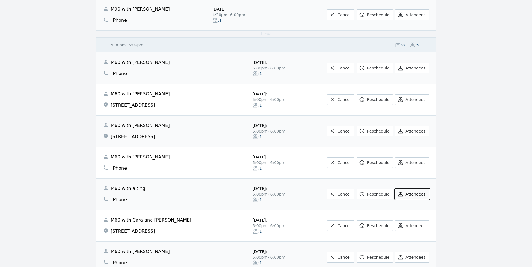
click at [424, 191] on button "Attendees" at bounding box center [412, 194] width 34 height 11
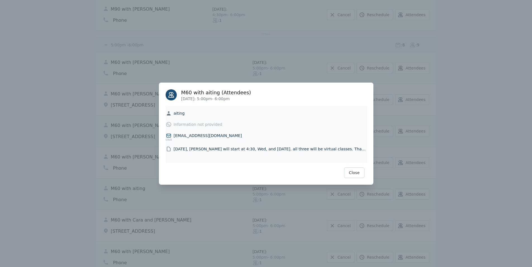
drag, startPoint x: 186, startPoint y: 140, endPoint x: 350, endPoint y: 118, distance: 166.0
click at [350, 118] on div "aiting aiting" at bounding box center [266, 116] width 201 height 11
drag, startPoint x: 207, startPoint y: 138, endPoint x: 342, endPoint y: 108, distance: 138.1
click at [342, 108] on td "aiting aiting Information not provided click aiting.chiang@gmail.com aiting.chi…" at bounding box center [267, 134] width 202 height 57
drag, startPoint x: 360, startPoint y: 174, endPoint x: 108, endPoint y: 1, distance: 305.3
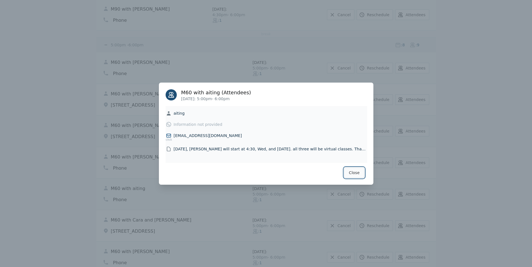
click at [360, 174] on button "Close" at bounding box center [354, 172] width 20 height 11
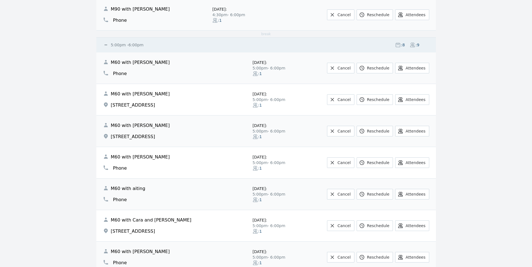
scroll to position [654, 0]
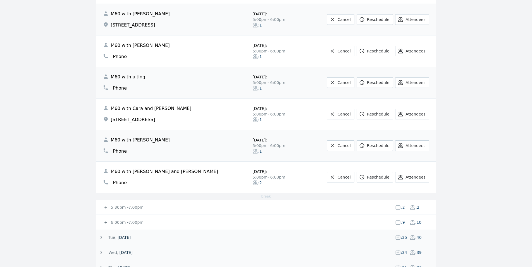
click at [122, 209] on small "5:30pm - 7:00pm" at bounding box center [127, 207] width 34 height 4
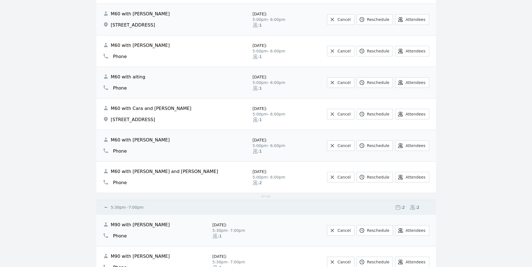
scroll to position [765, 0]
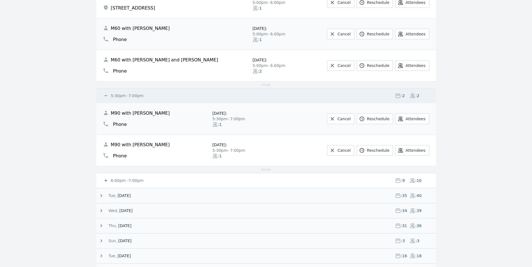
drag, startPoint x: 110, startPoint y: 179, endPoint x: 100, endPoint y: 180, distance: 9.5
click at [110, 179] on small "6:00pm - 7:00pm" at bounding box center [127, 180] width 34 height 4
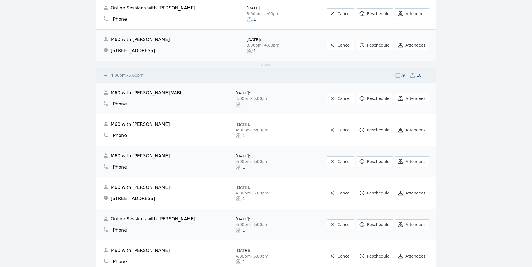
scroll to position [0, 0]
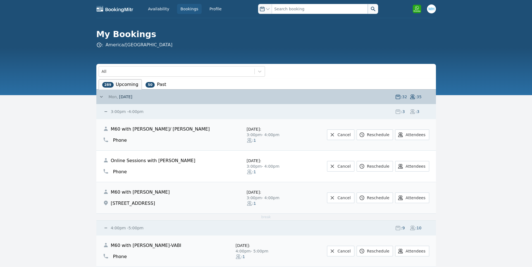
click at [110, 110] on small "3:00pm - 4:00pm" at bounding box center [127, 111] width 34 height 4
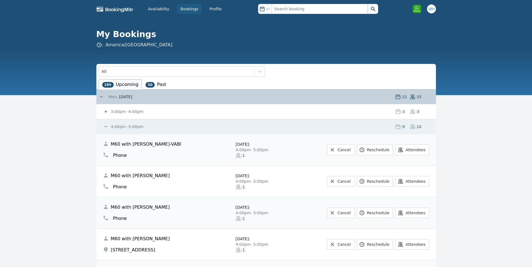
click at [111, 126] on small "4:00pm - 5:00pm" at bounding box center [127, 126] width 34 height 4
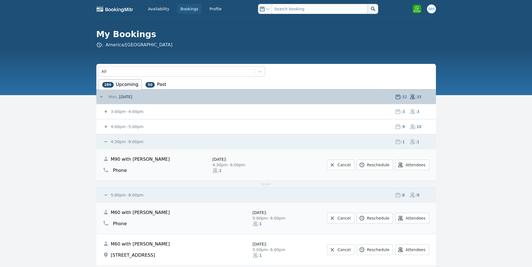
click at [125, 142] on small "4:30pm - 6:00pm" at bounding box center [127, 142] width 34 height 4
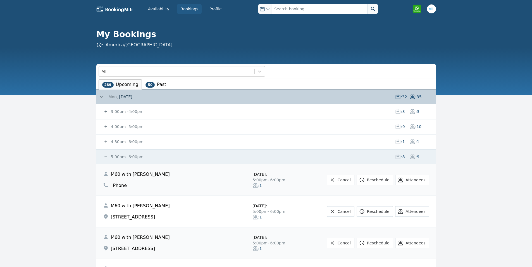
click at [130, 155] on small "5:00pm - 6:00pm" at bounding box center [127, 157] width 34 height 4
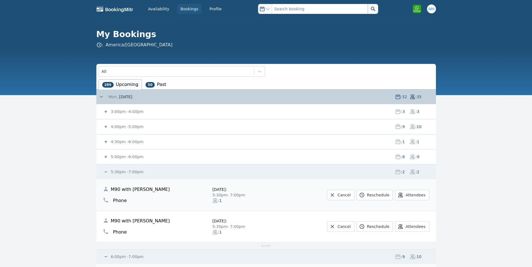
click at [119, 172] on small "5:30pm - 7:00pm" at bounding box center [127, 172] width 34 height 4
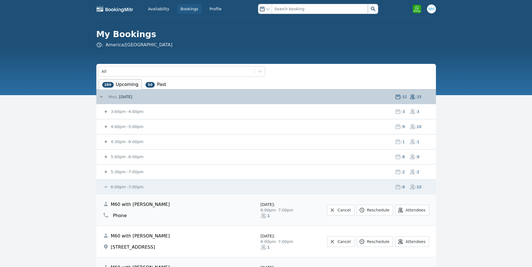
click at [107, 97] on span at bounding box center [104, 97] width 10 height 6
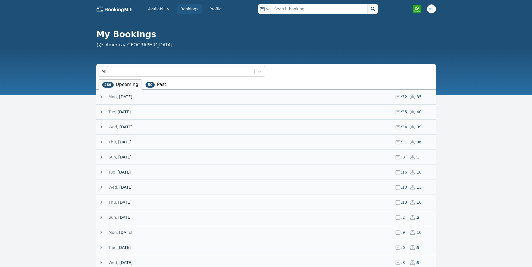
click at [111, 97] on span "Mon," at bounding box center [113, 97] width 9 height 6
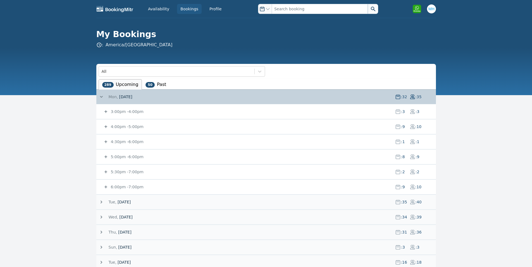
click at [111, 97] on span "Mon," at bounding box center [113, 97] width 9 height 6
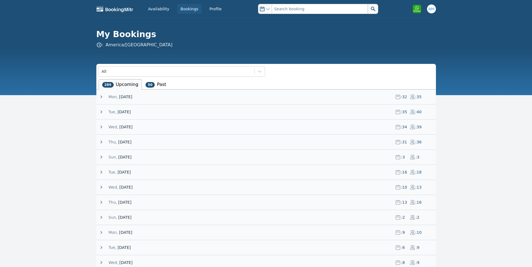
click at [118, 111] on span "[DATE]" at bounding box center [124, 112] width 13 height 6
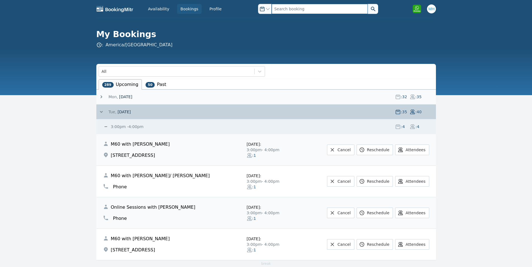
click at [291, 7] on input "text" at bounding box center [320, 9] width 96 height 10
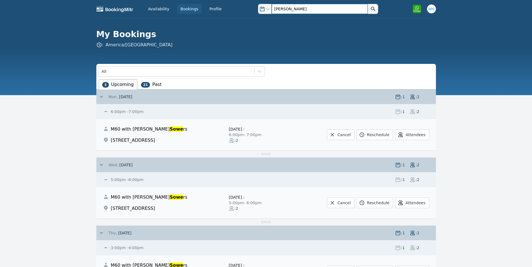
type input "sowers"
click at [368, 4] on button at bounding box center [373, 9] width 10 height 10
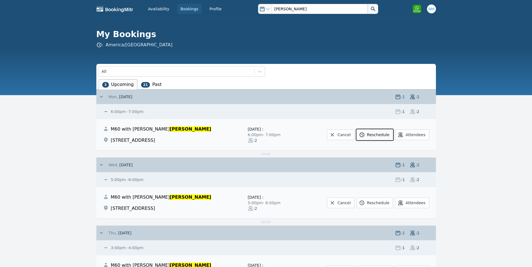
click at [378, 133] on link "Reschedule" at bounding box center [374, 135] width 36 height 11
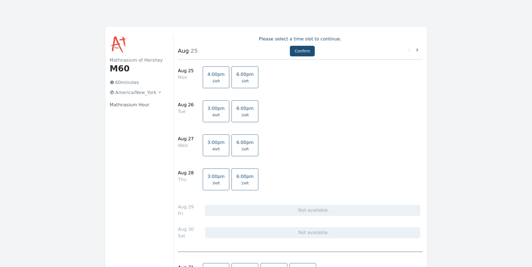
drag, startPoint x: 238, startPoint y: 111, endPoint x: 243, endPoint y: 112, distance: 4.2
click at [239, 112] on link "6:00pm 1 left" at bounding box center [244, 111] width 27 height 22
click at [300, 52] on button "Confirm" at bounding box center [302, 51] width 25 height 11
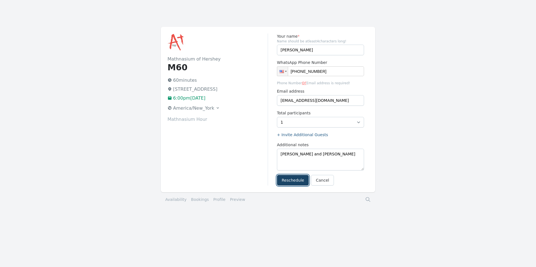
click at [293, 185] on button "Reschedule" at bounding box center [293, 180] width 32 height 11
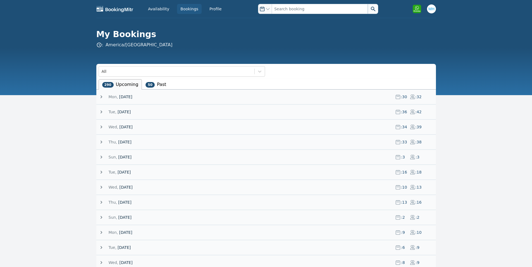
click at [126, 110] on span "[DATE]" at bounding box center [124, 112] width 13 height 6
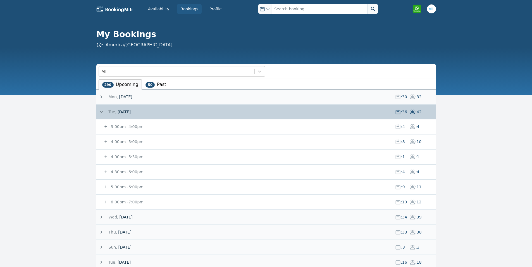
click at [126, 201] on small "6:00pm - 7:00pm" at bounding box center [127, 202] width 34 height 4
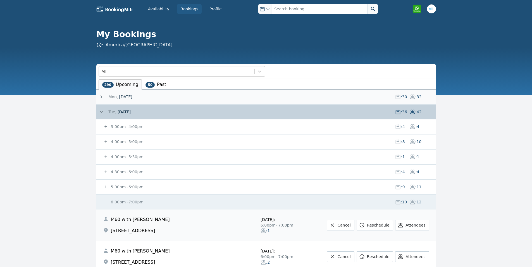
click at [133, 200] on small "6:00pm - 7:00pm" at bounding box center [127, 202] width 34 height 4
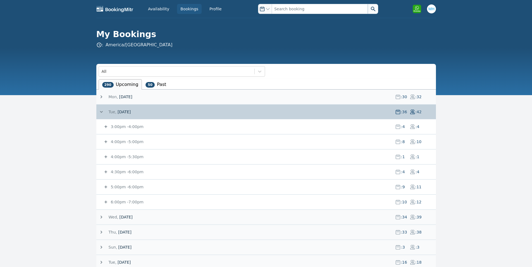
click at [121, 111] on span "[DATE]" at bounding box center [124, 112] width 13 height 6
